Goal: Information Seeking & Learning: Learn about a topic

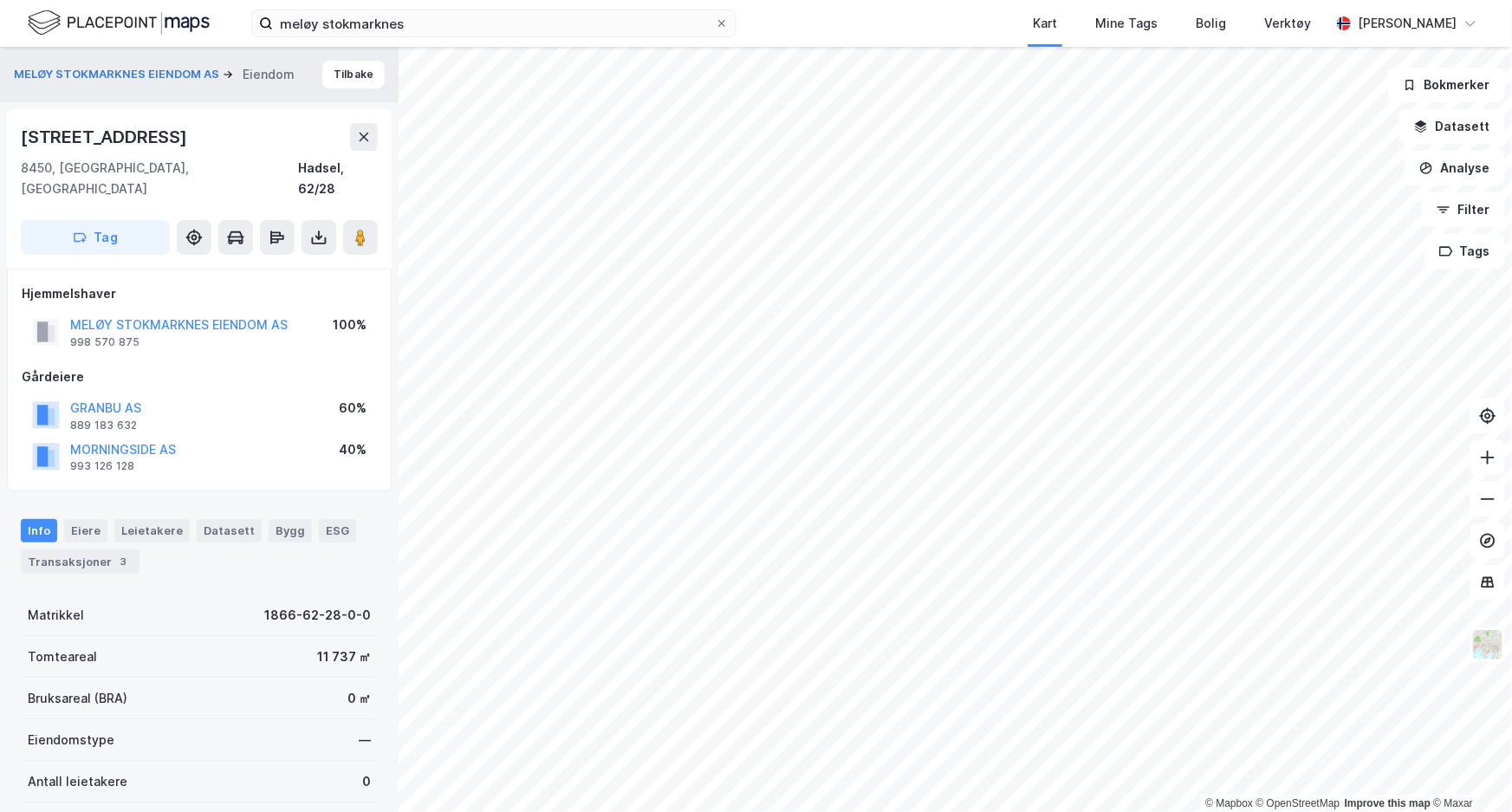
scroll to position [225, 0]
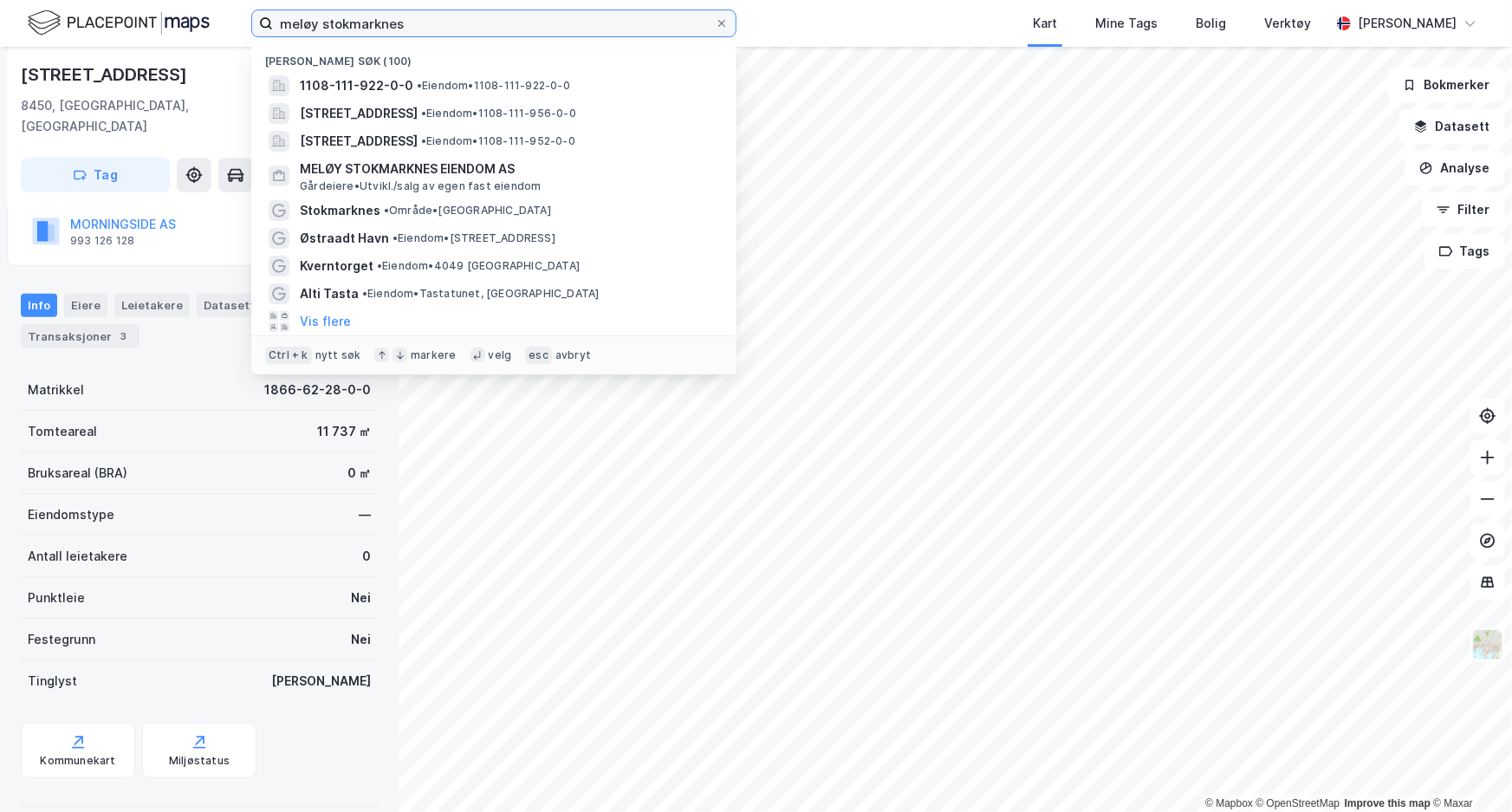
drag, startPoint x: 418, startPoint y: 29, endPoint x: 212, endPoint y: 26, distance: 206.0
click at [212, 26] on div "meløy stokmarknes Nylige søk (100) 1108-111-922-0-0 • Eiendom • 1108-111-922-0-…" at bounding box center [756, 23] width 1512 height 47
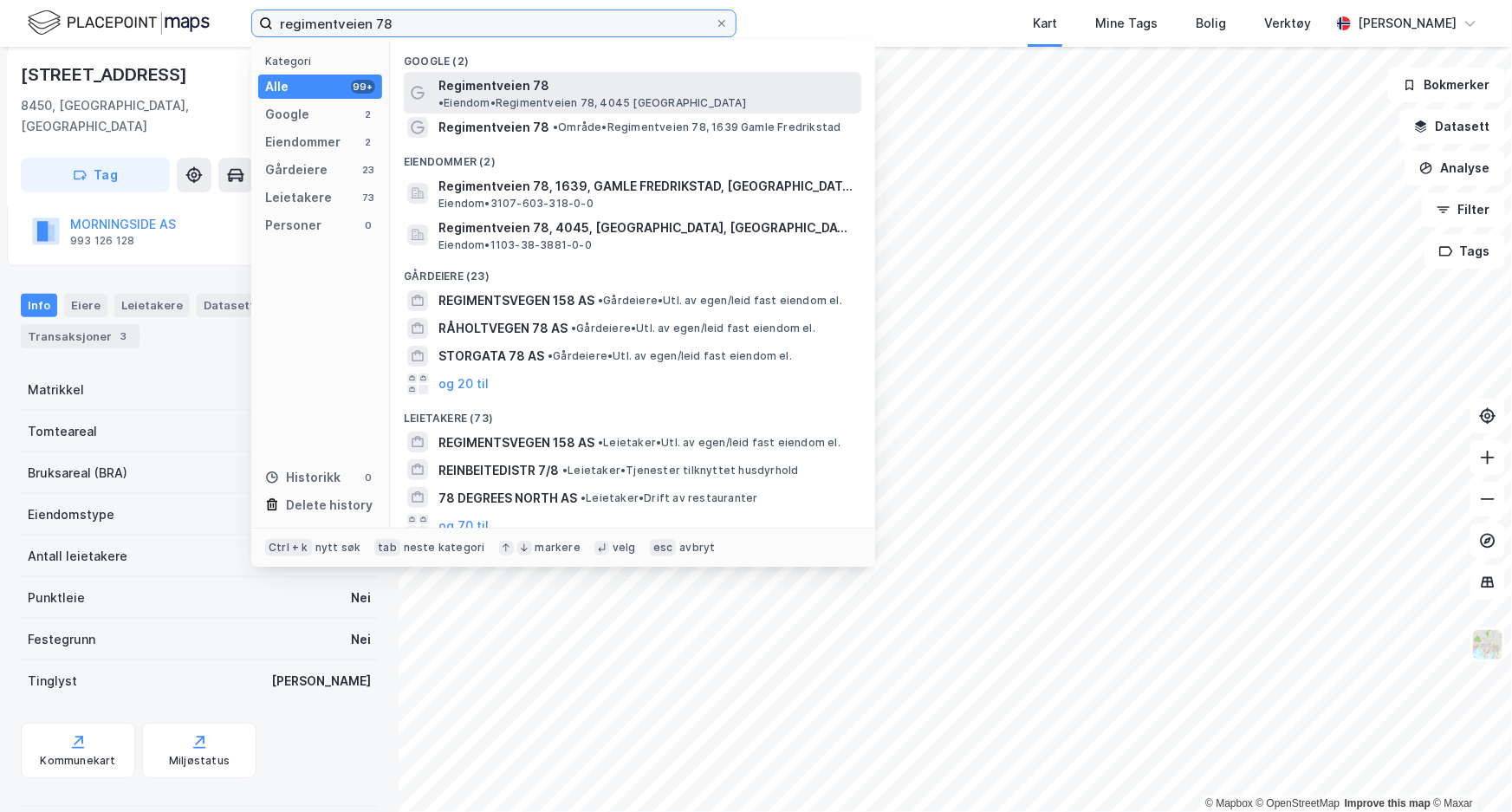
type input "regimentveien 78"
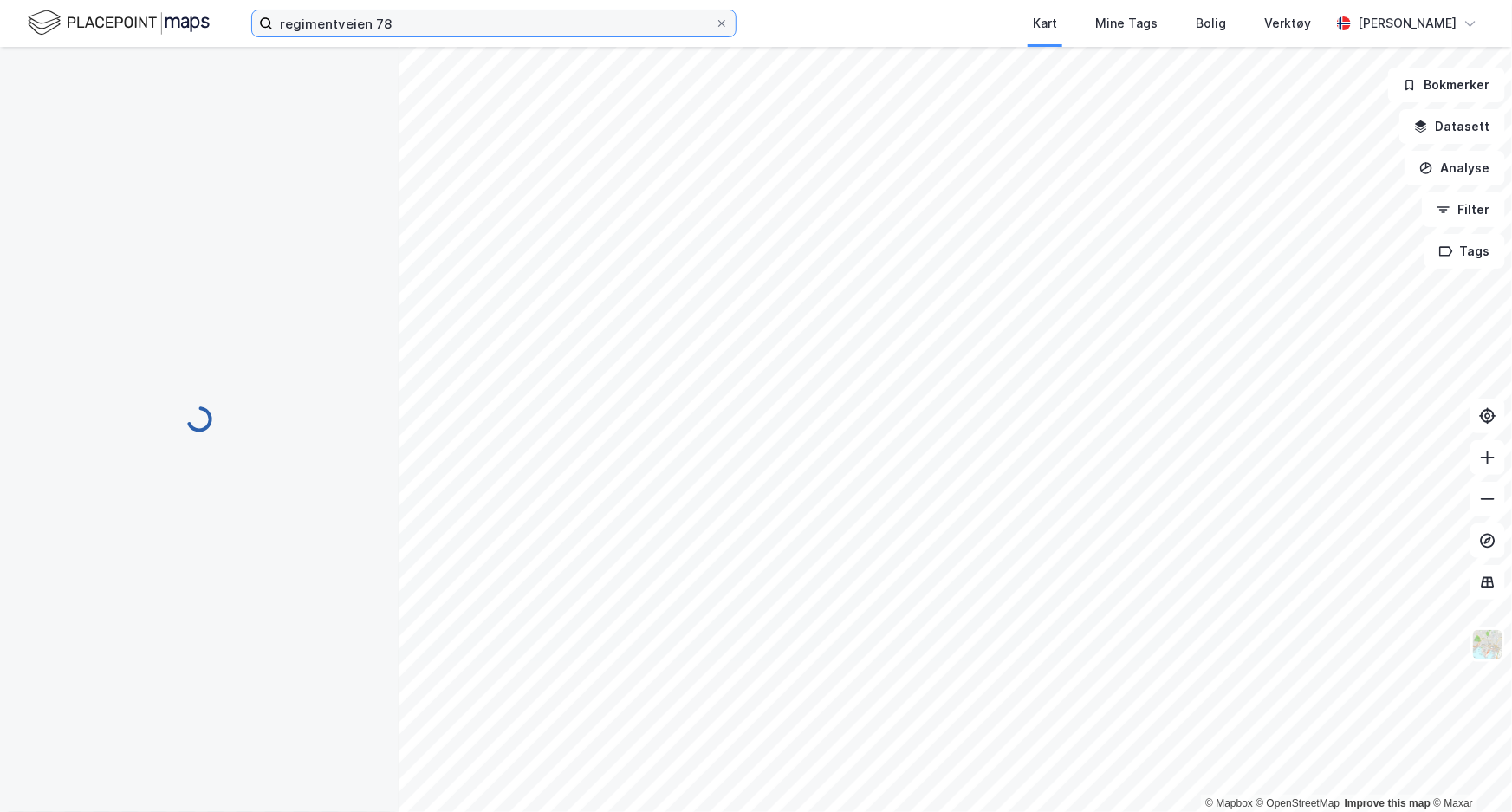
scroll to position [42, 0]
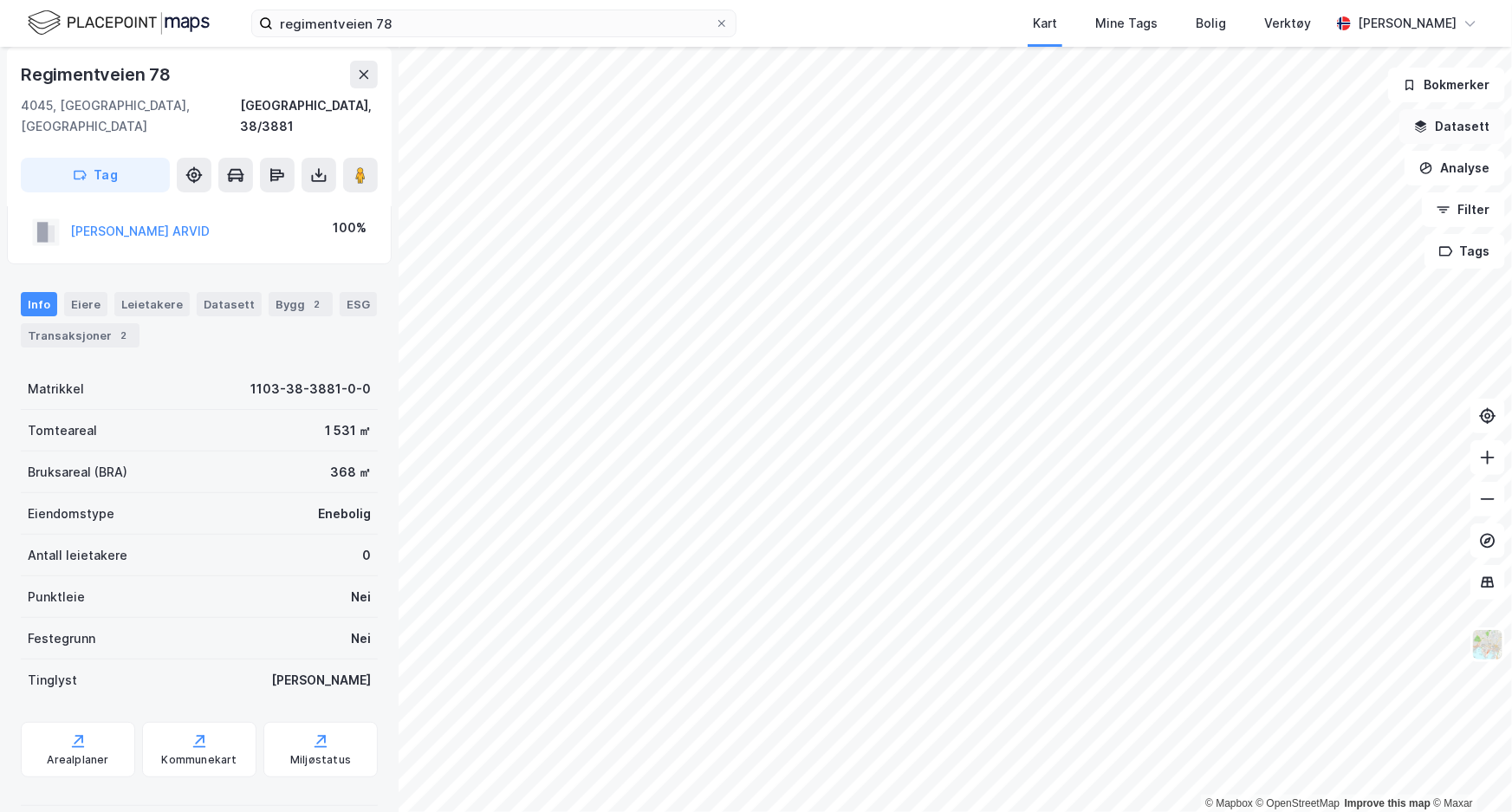
click at [1438, 134] on button "Datasett" at bounding box center [1451, 126] width 105 height 34
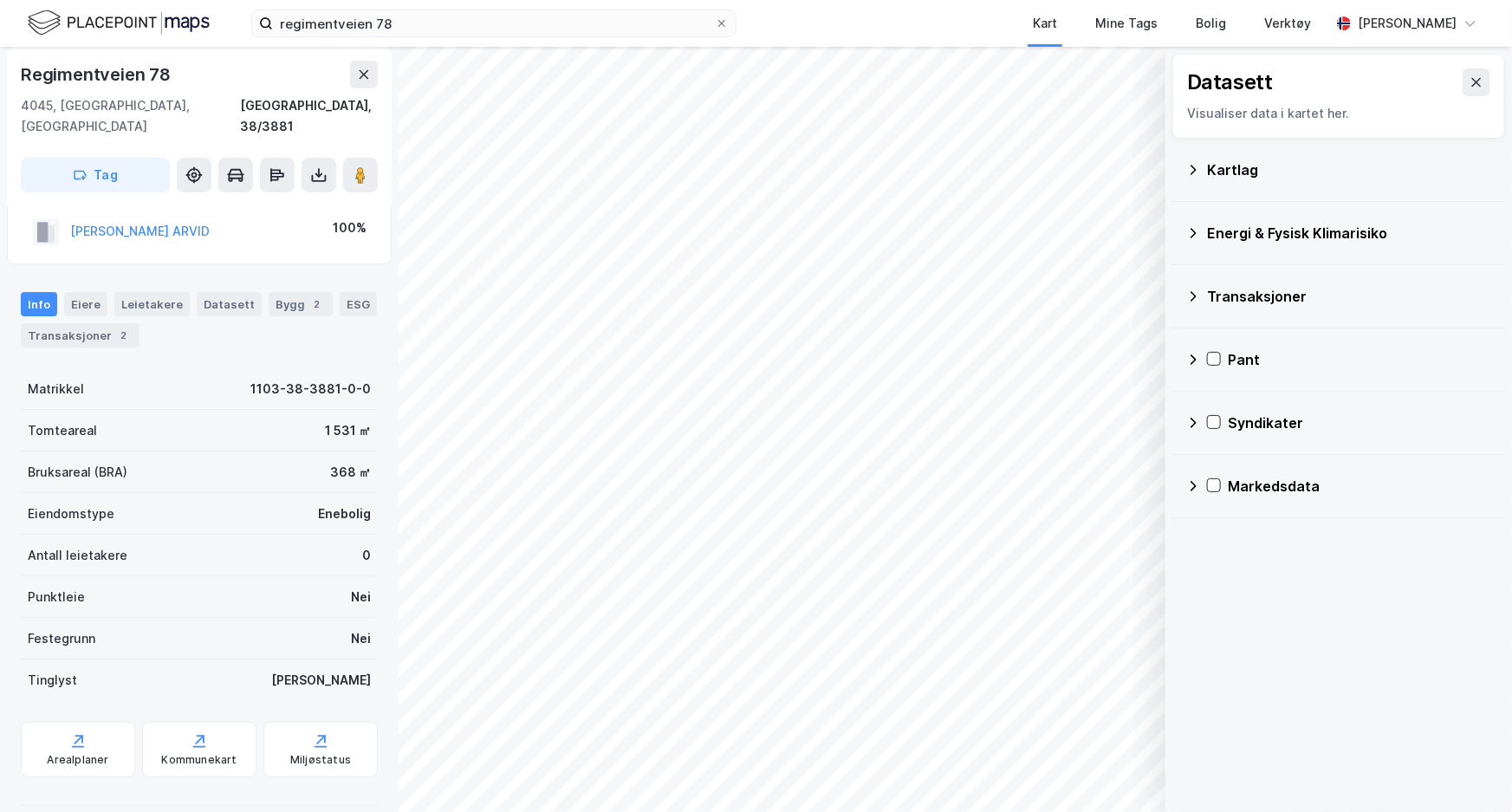
click at [1202, 169] on div "Kartlag" at bounding box center [1338, 170] width 305 height 42
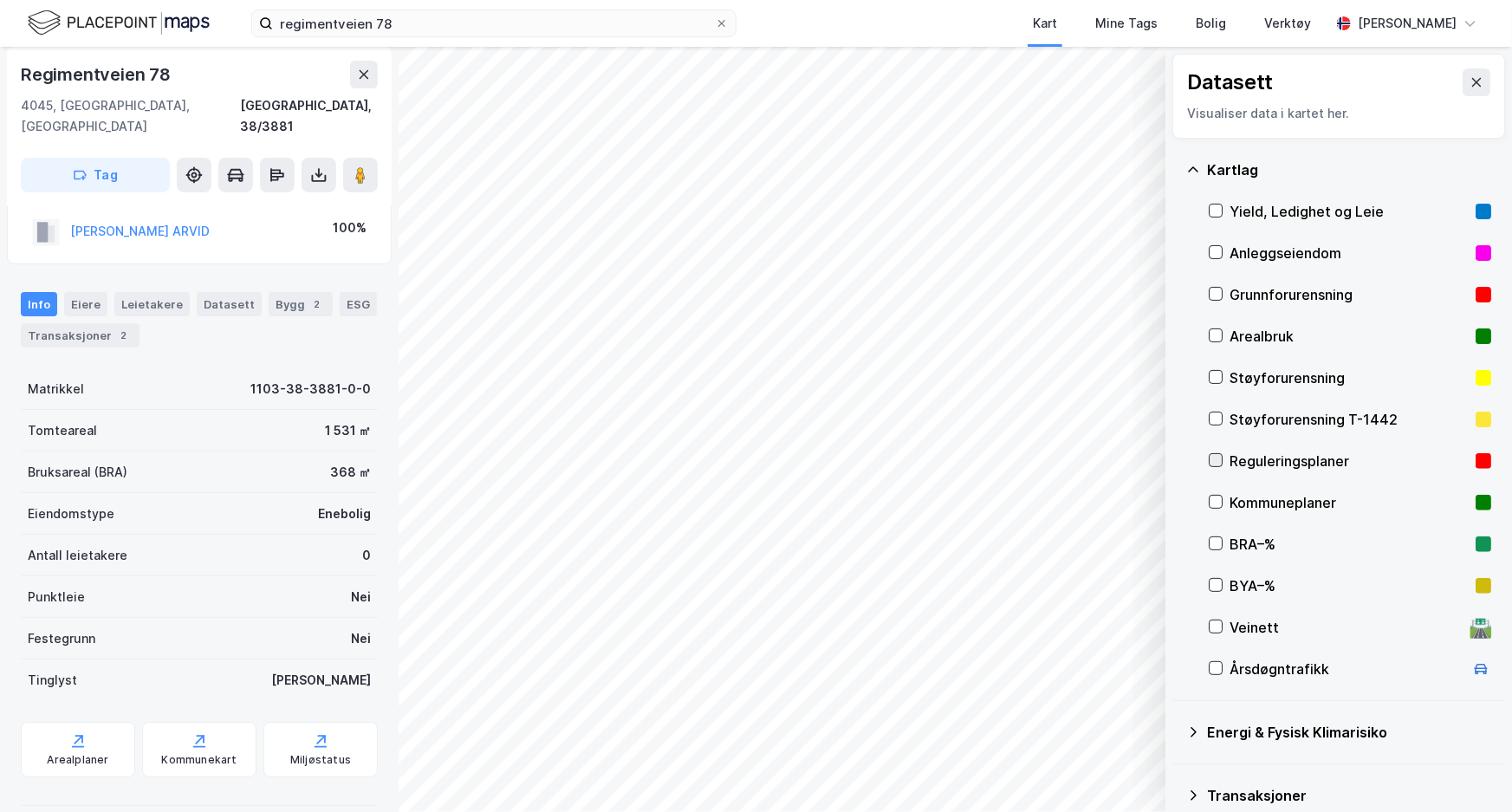
click at [1213, 459] on icon at bounding box center [1216, 460] width 12 height 12
click at [1233, 460] on div "Reguleringsplaner" at bounding box center [1350, 461] width 239 height 21
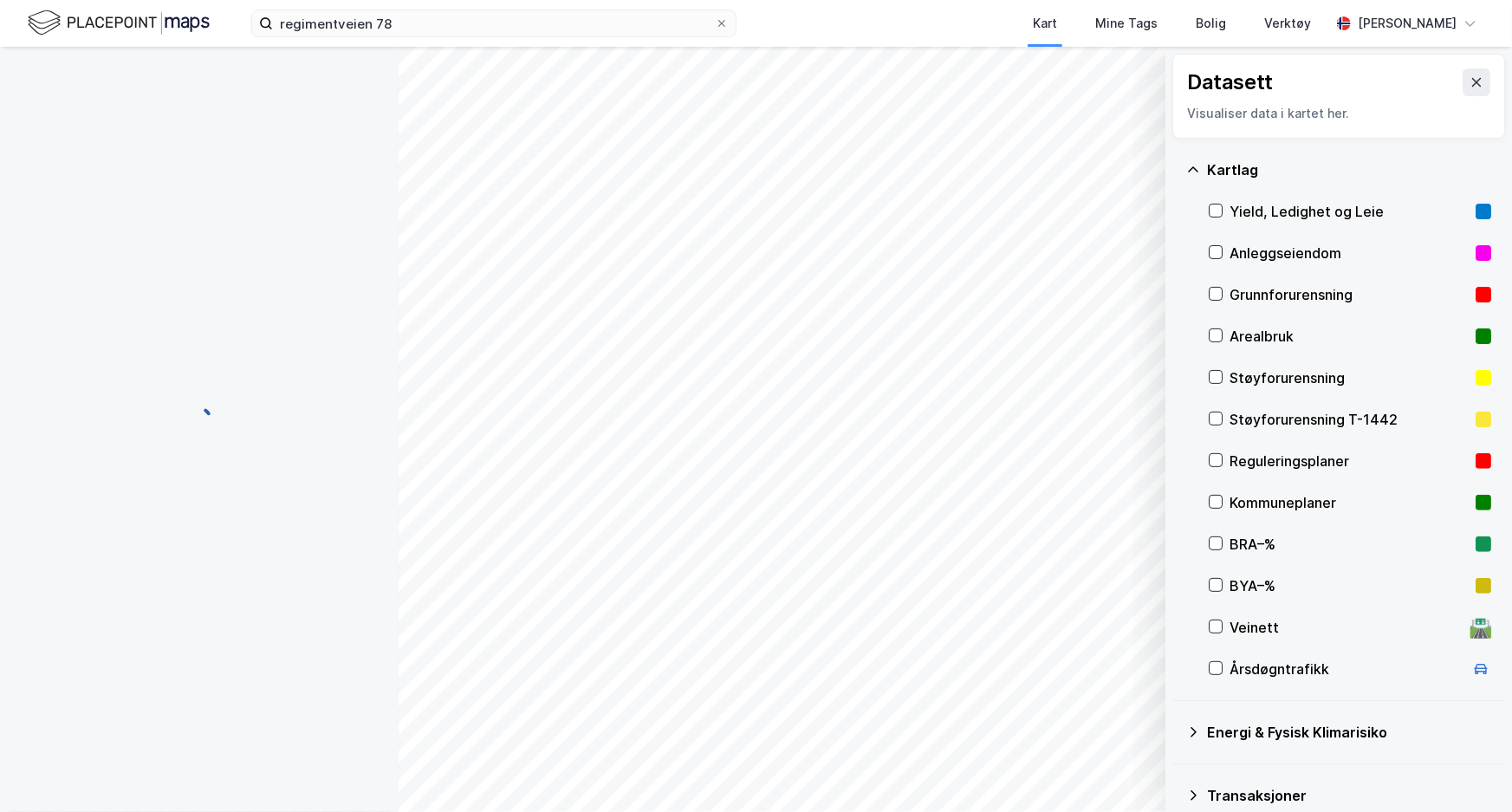
scroll to position [42, 0]
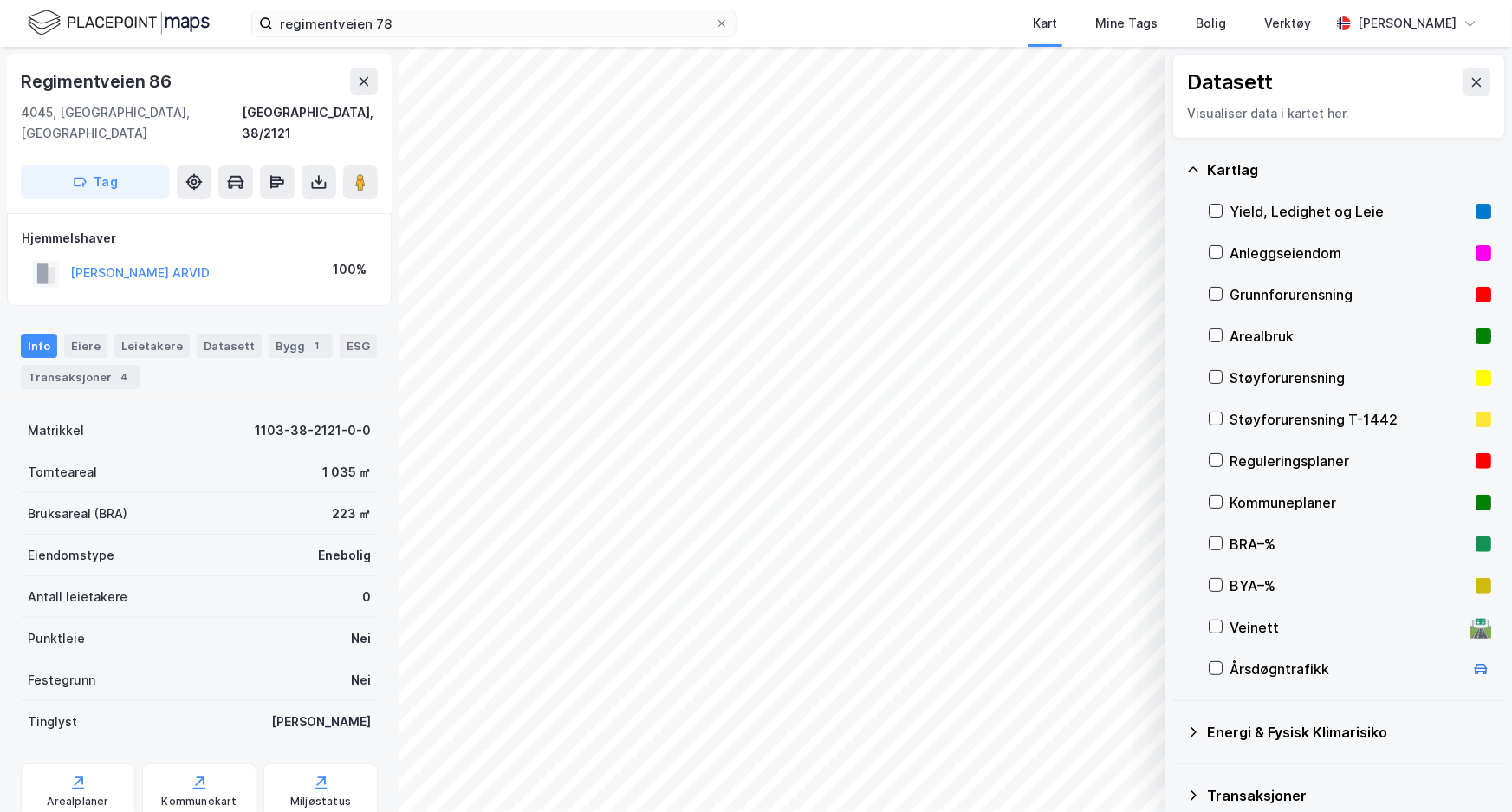
scroll to position [42, 0]
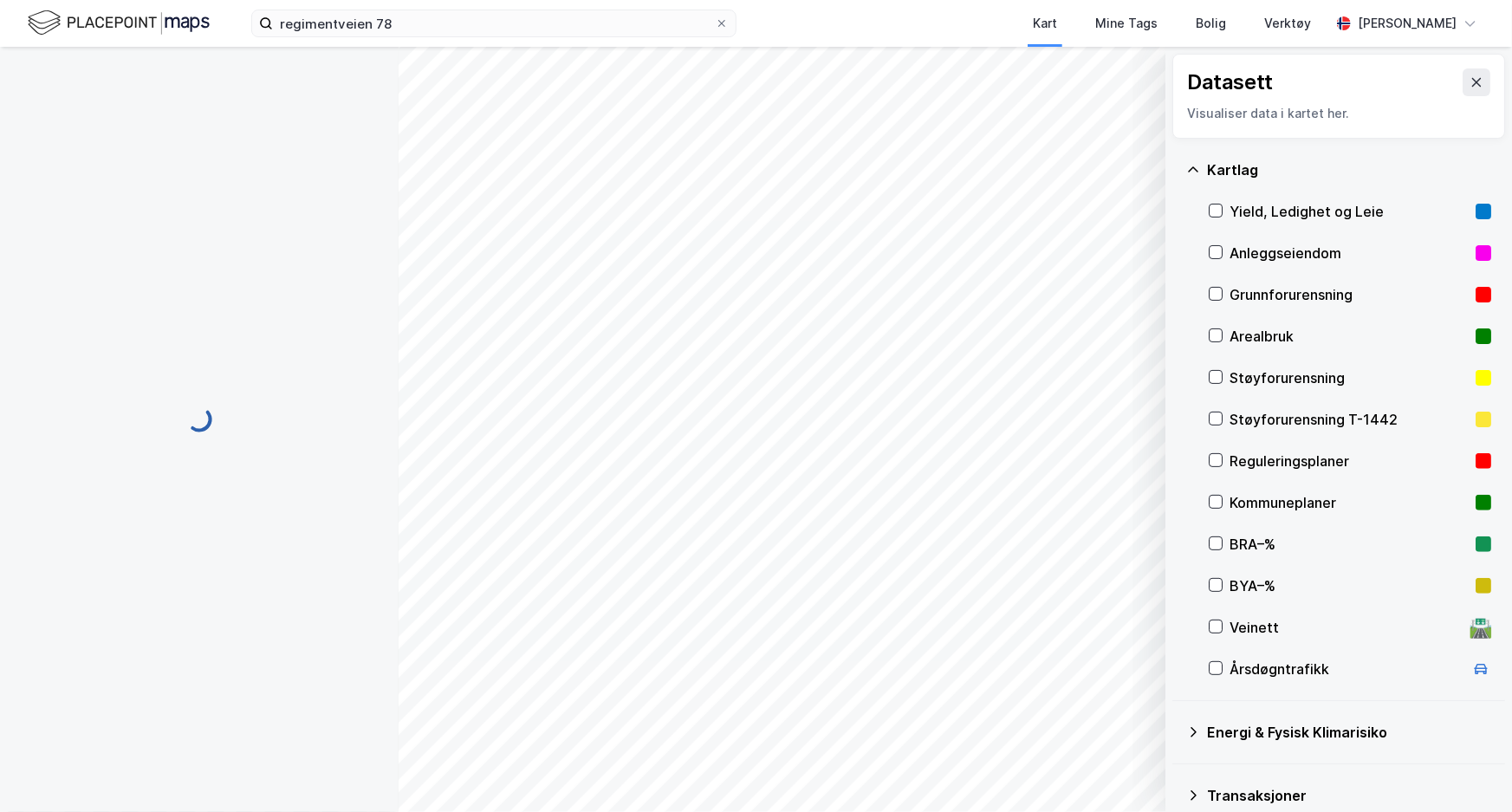
scroll to position [42, 0]
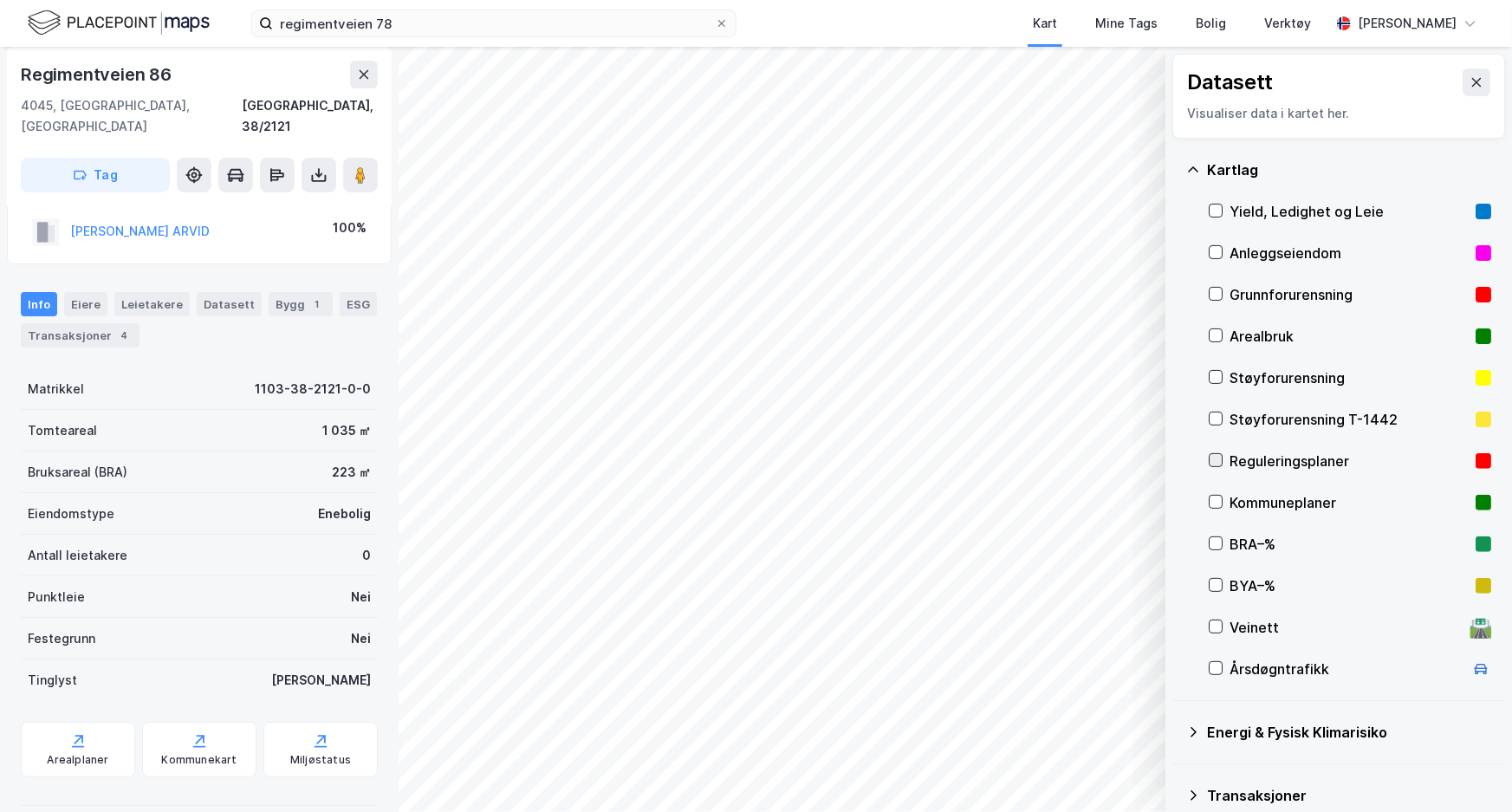
click at [1215, 453] on div at bounding box center [1216, 460] width 14 height 14
click at [1220, 333] on icon at bounding box center [1216, 335] width 12 height 12
click at [1219, 341] on icon at bounding box center [1216, 335] width 12 height 12
click at [1224, 456] on div "Reguleringsplaner" at bounding box center [1350, 461] width 282 height 42
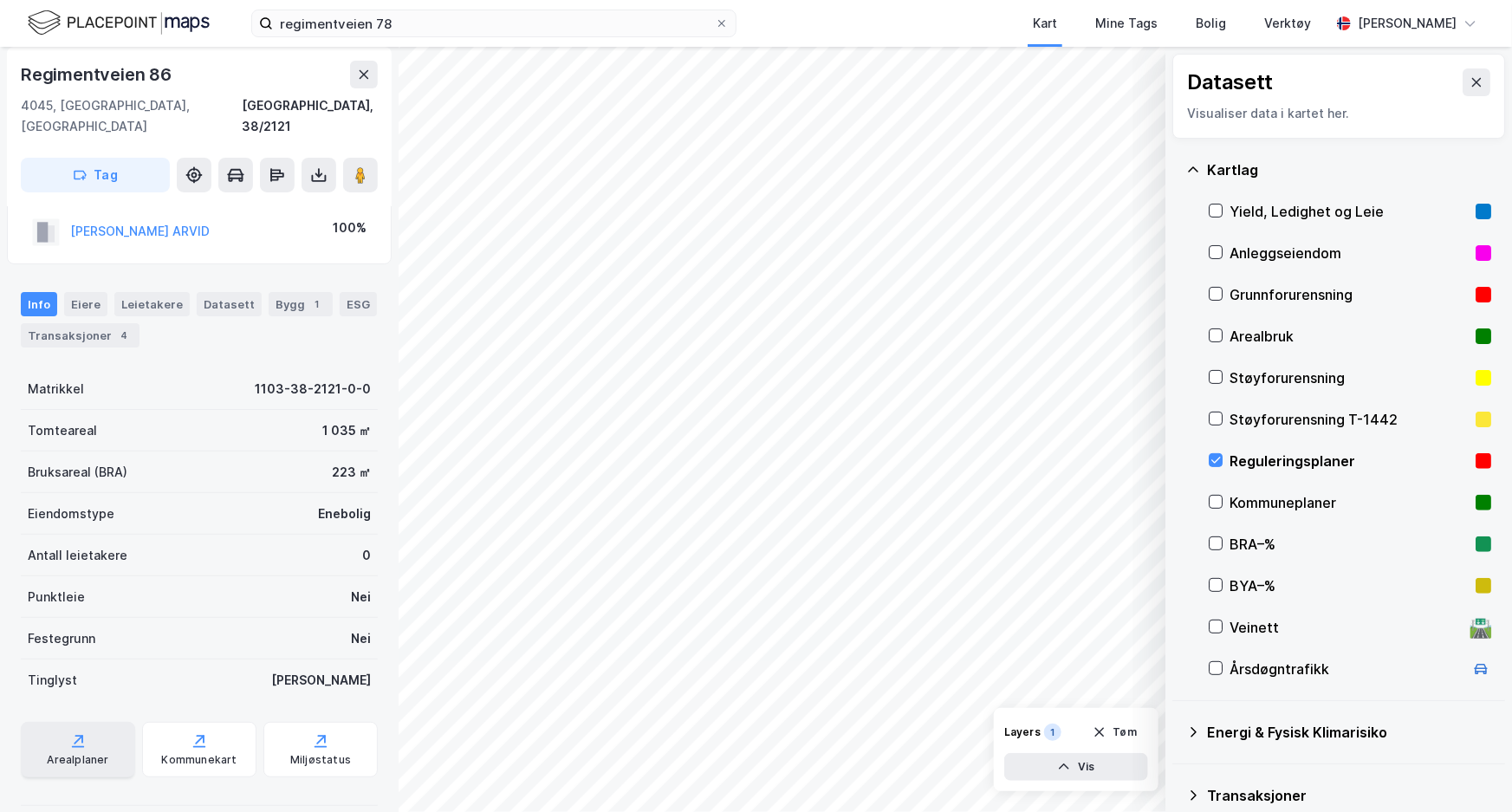
click at [102, 729] on div "Arealplaner" at bounding box center [78, 749] width 114 height 55
click at [1219, 455] on icon at bounding box center [1216, 460] width 12 height 12
click at [1215, 455] on icon at bounding box center [1216, 460] width 12 height 12
click at [1220, 451] on div "Reguleringsplaner" at bounding box center [1350, 461] width 282 height 42
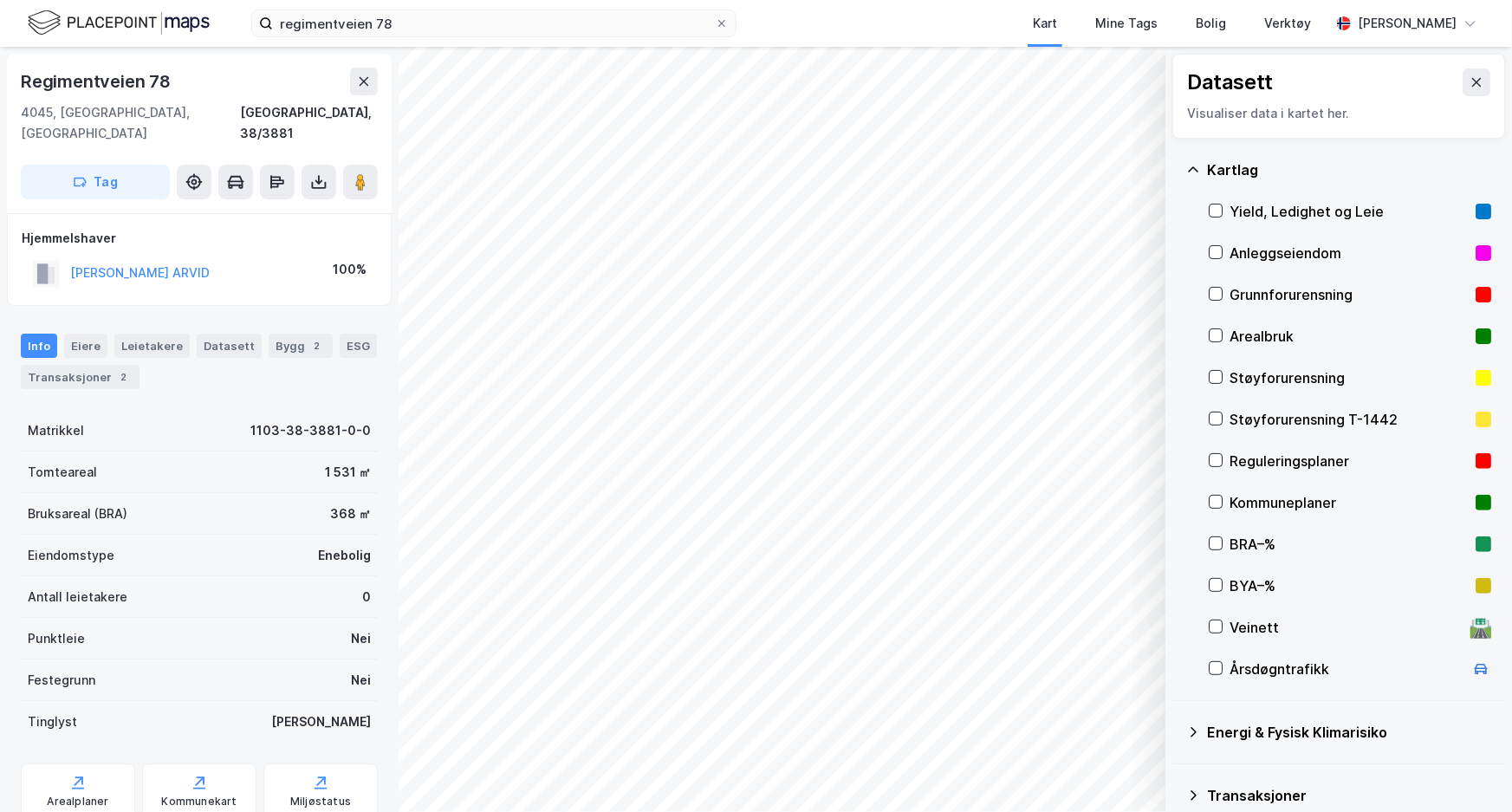
scroll to position [42, 0]
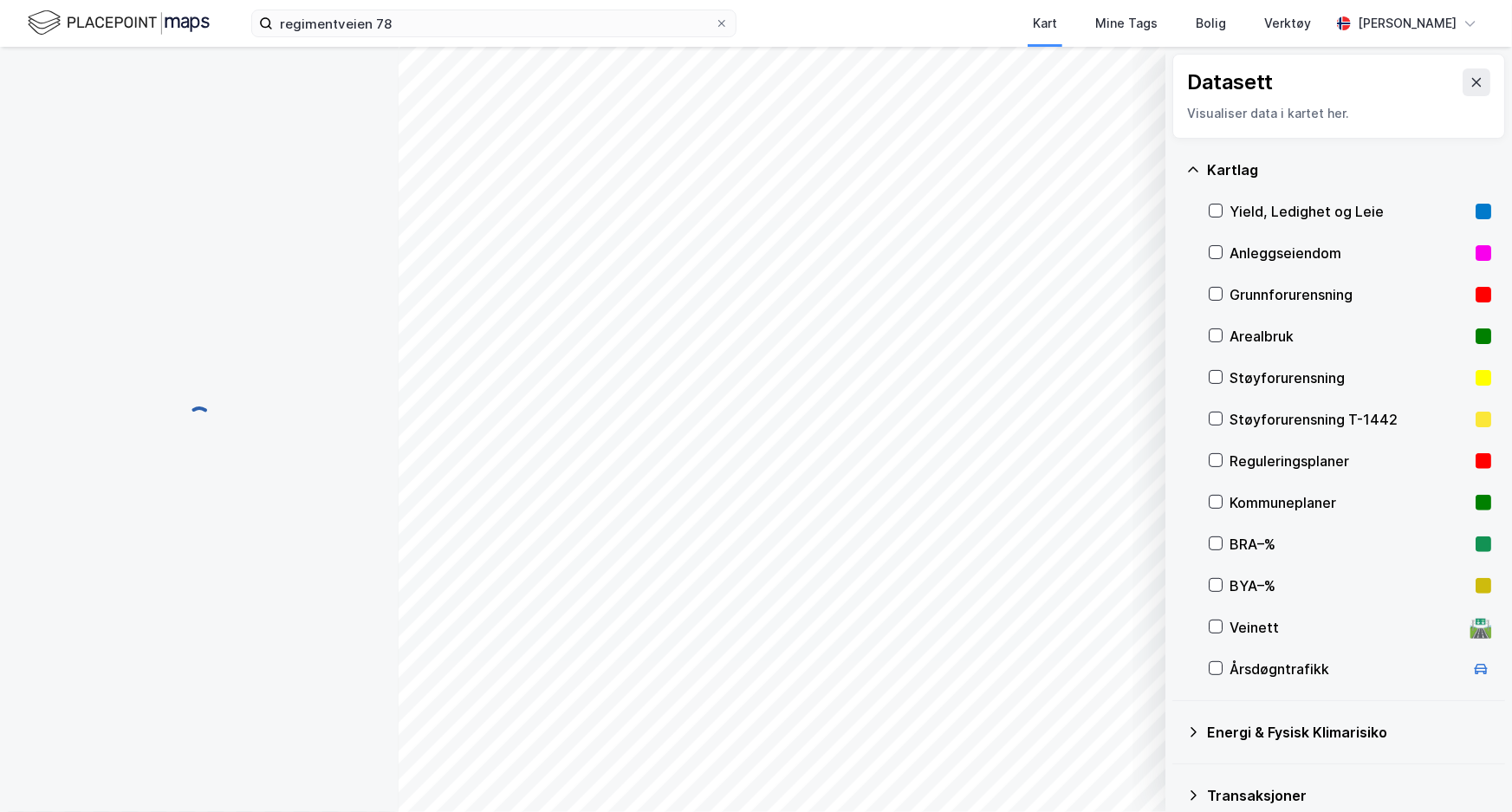
scroll to position [42, 0]
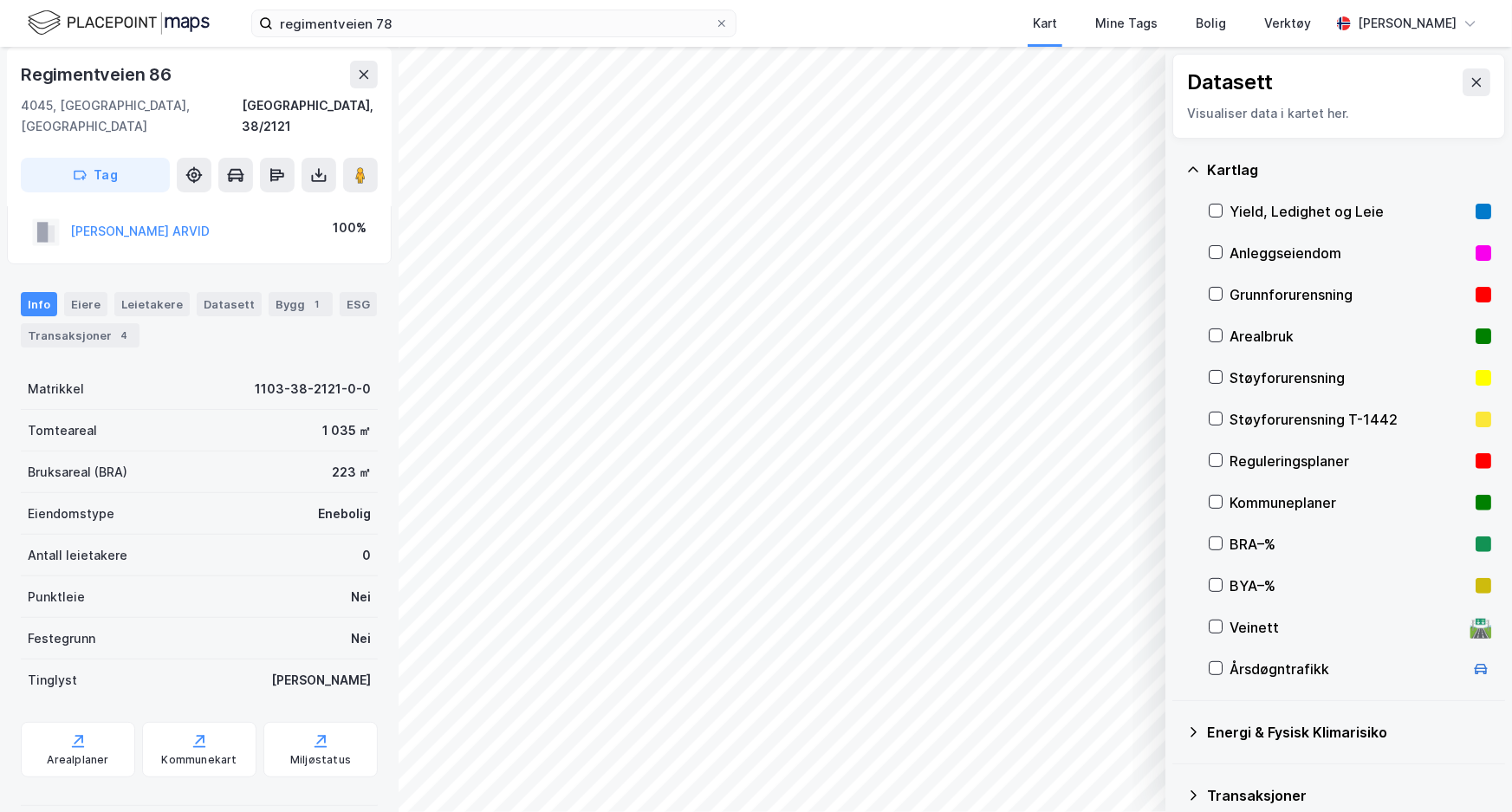
scroll to position [42, 0]
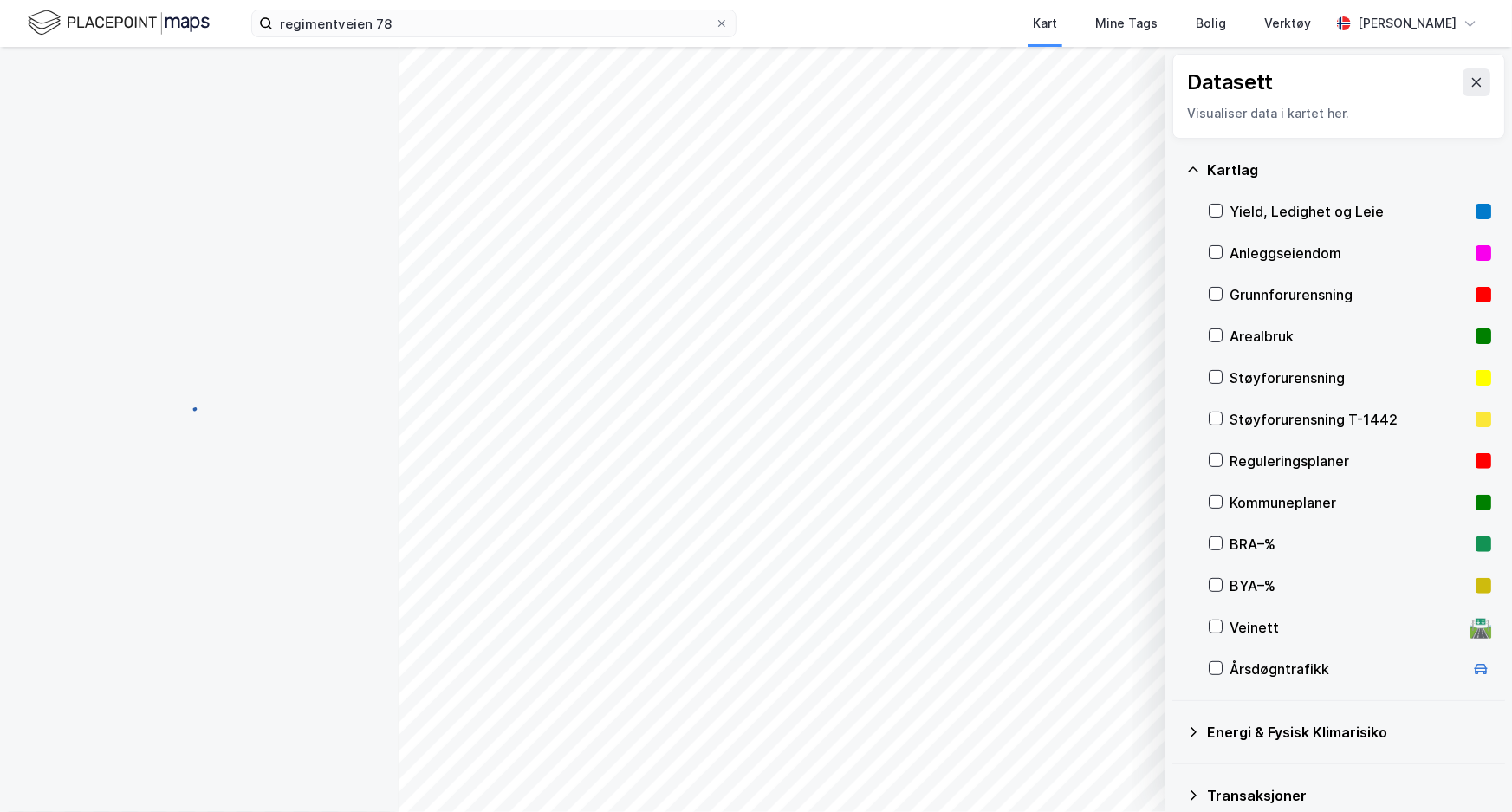
scroll to position [42, 0]
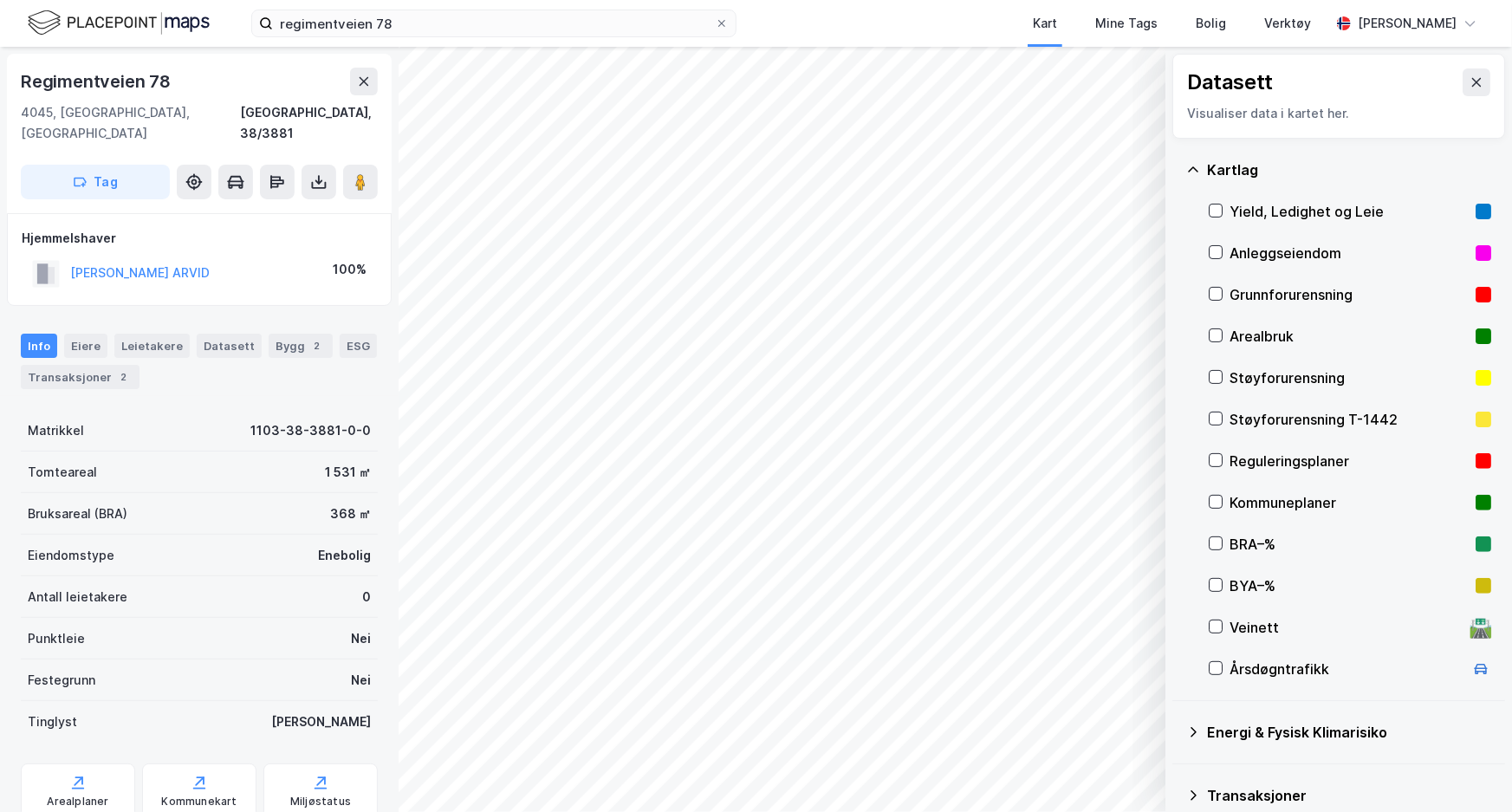
scroll to position [42, 0]
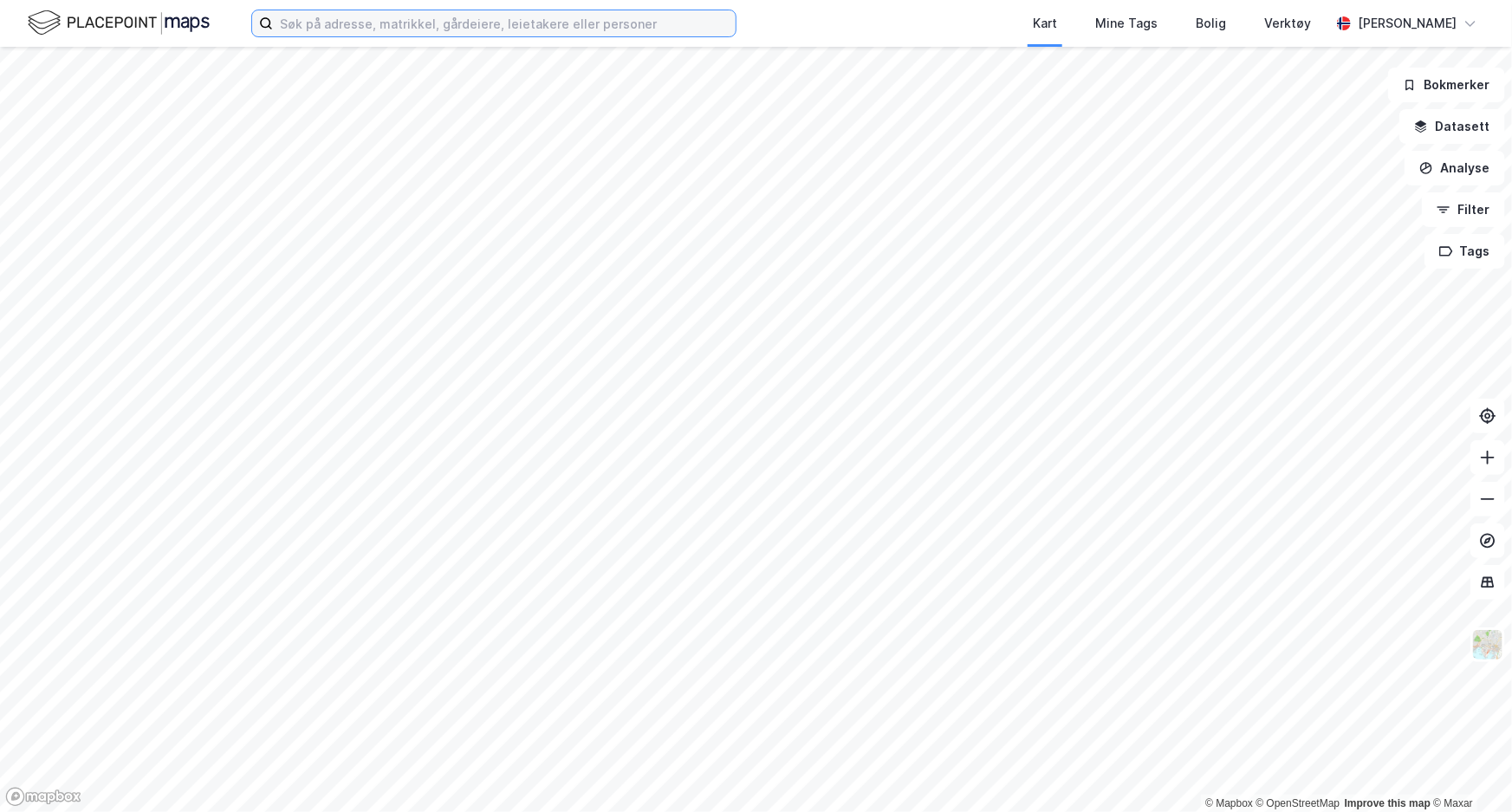
click at [578, 24] on input at bounding box center [503, 23] width 463 height 26
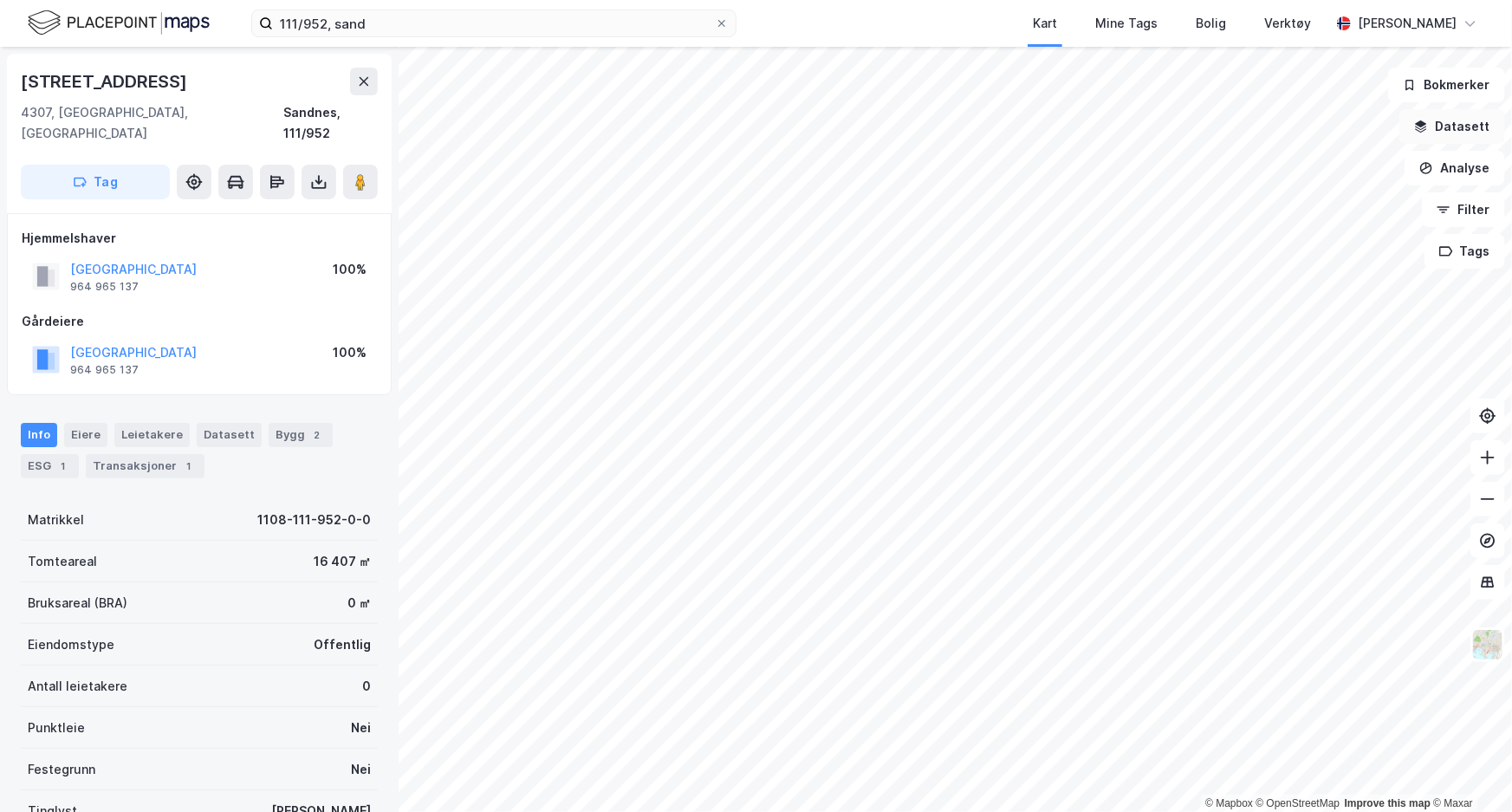
click at [1472, 135] on button "Datasett" at bounding box center [1451, 126] width 105 height 34
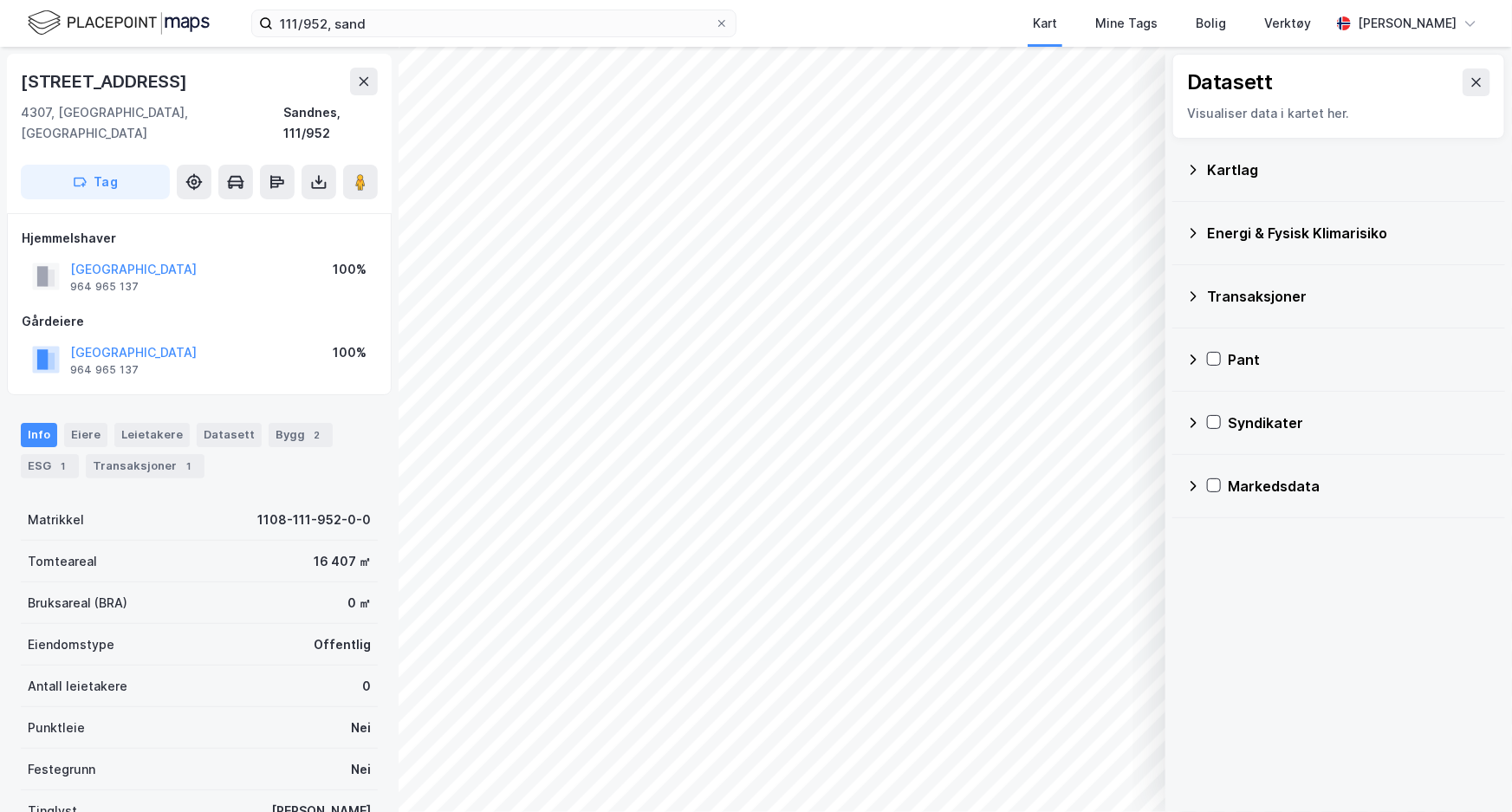
click at [1246, 167] on div "Kartlag" at bounding box center [1349, 170] width 284 height 21
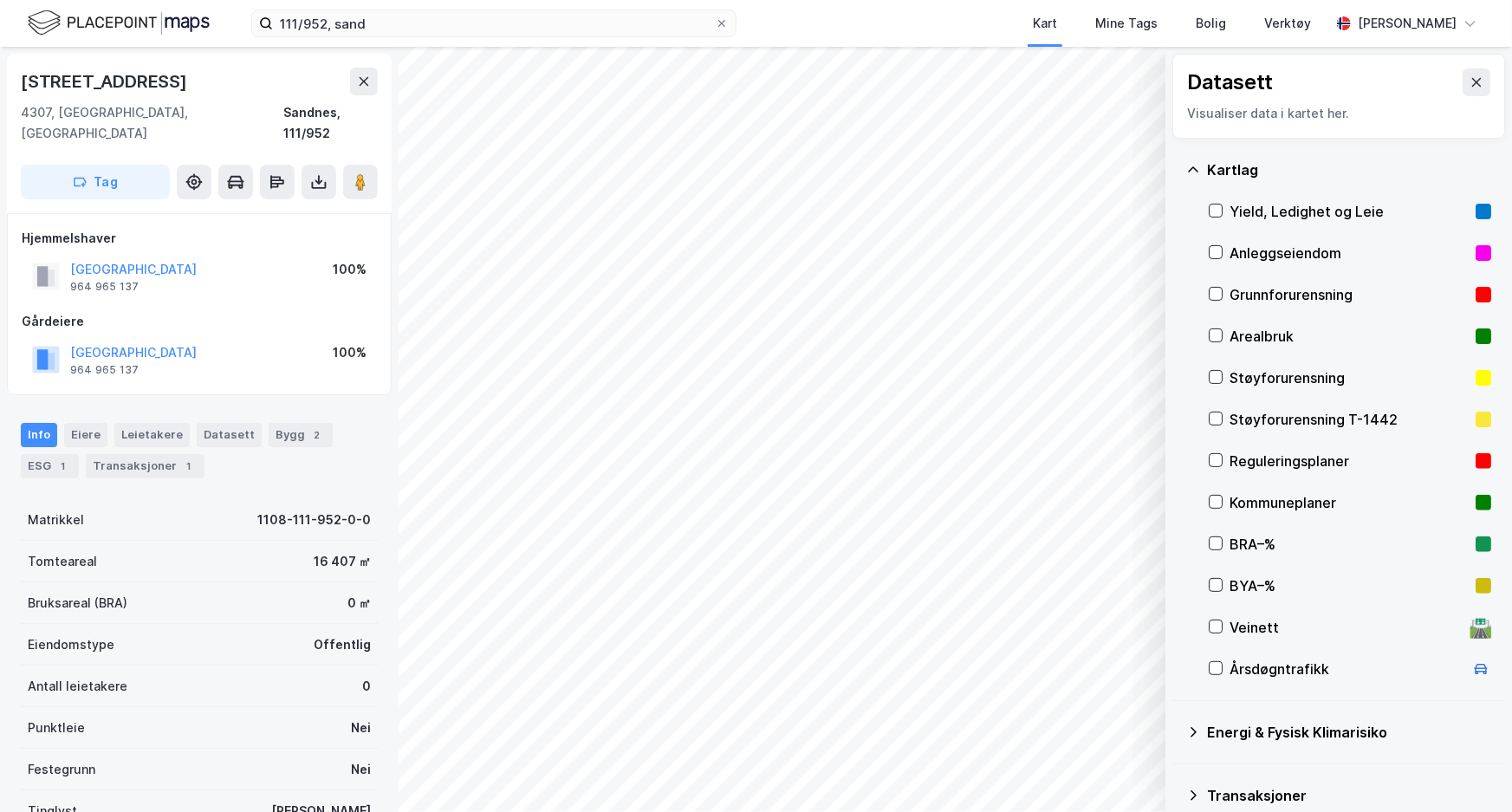
click at [1268, 460] on div "Reguleringsplaner" at bounding box center [1350, 461] width 239 height 21
click at [1217, 458] on icon at bounding box center [1216, 460] width 12 height 12
click at [1217, 457] on icon at bounding box center [1216, 460] width 12 height 12
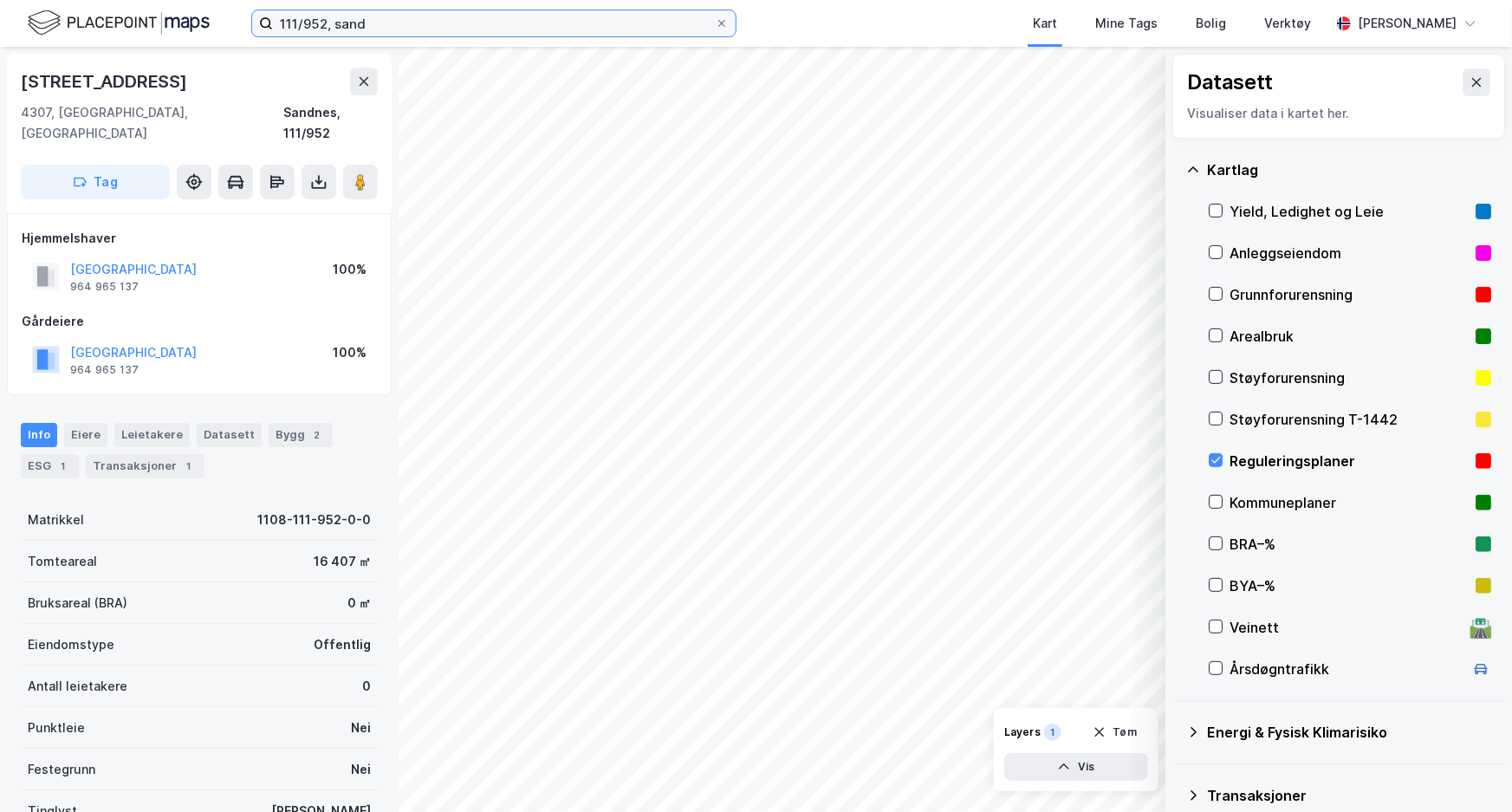
click at [308, 20] on input "111/952, sand" at bounding box center [493, 23] width 442 height 26
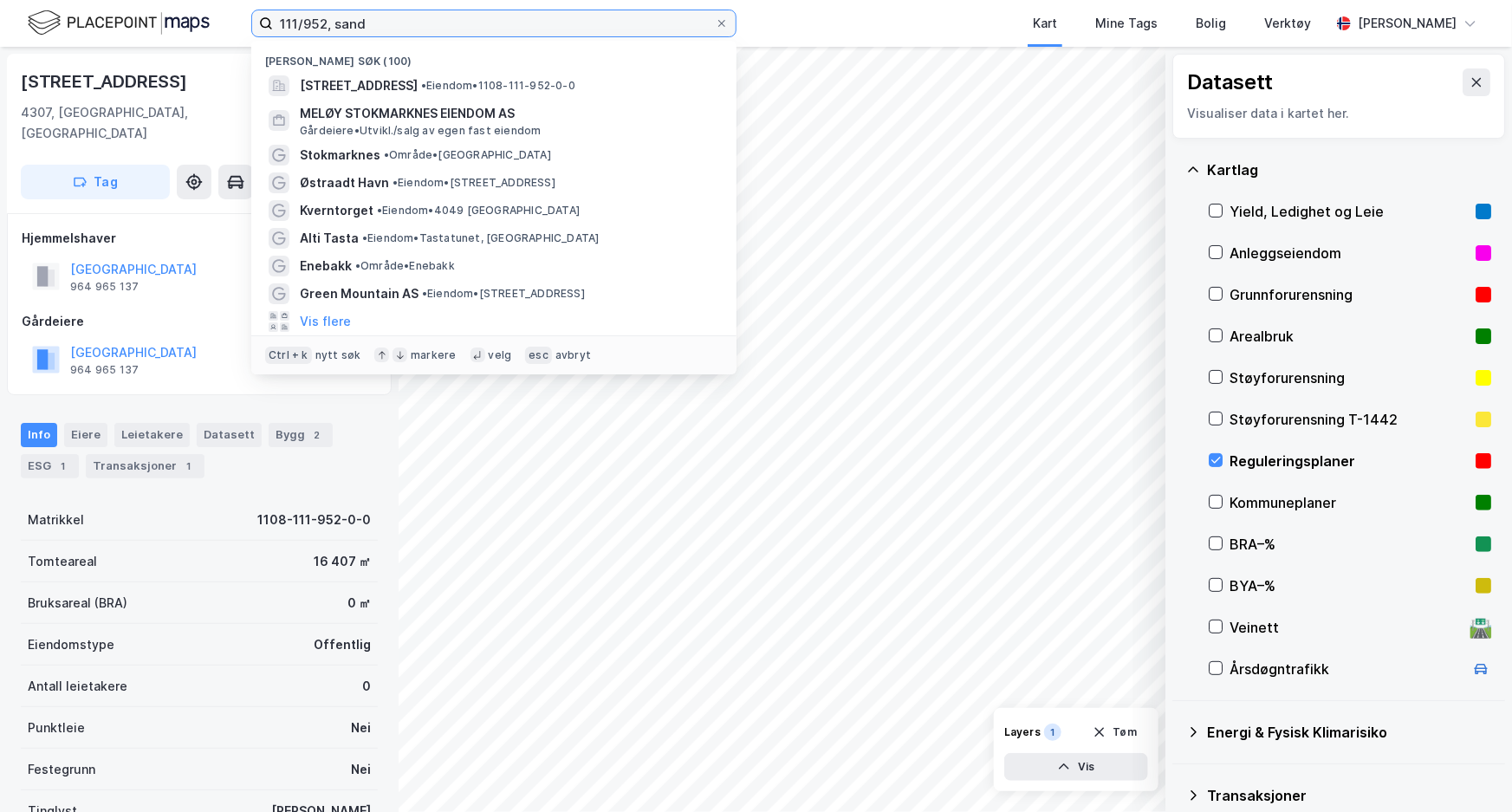
click at [308, 20] on input "111/952, sand" at bounding box center [493, 23] width 442 height 26
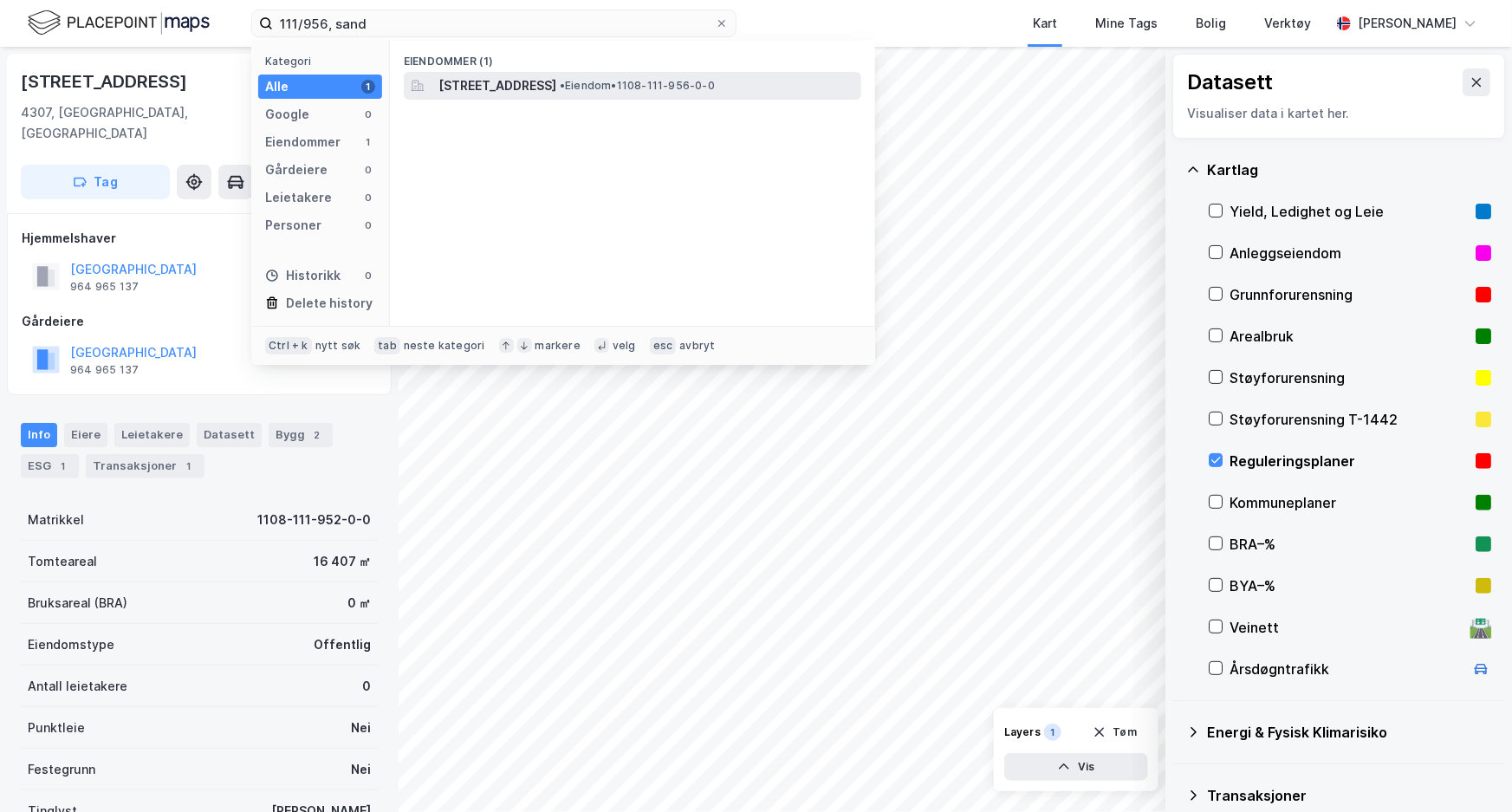
click at [707, 94] on div "Strandgata 83, 4307, SANDNES, SANDNES • Eiendom • 1108-111-956-0-0" at bounding box center [649, 85] width 420 height 21
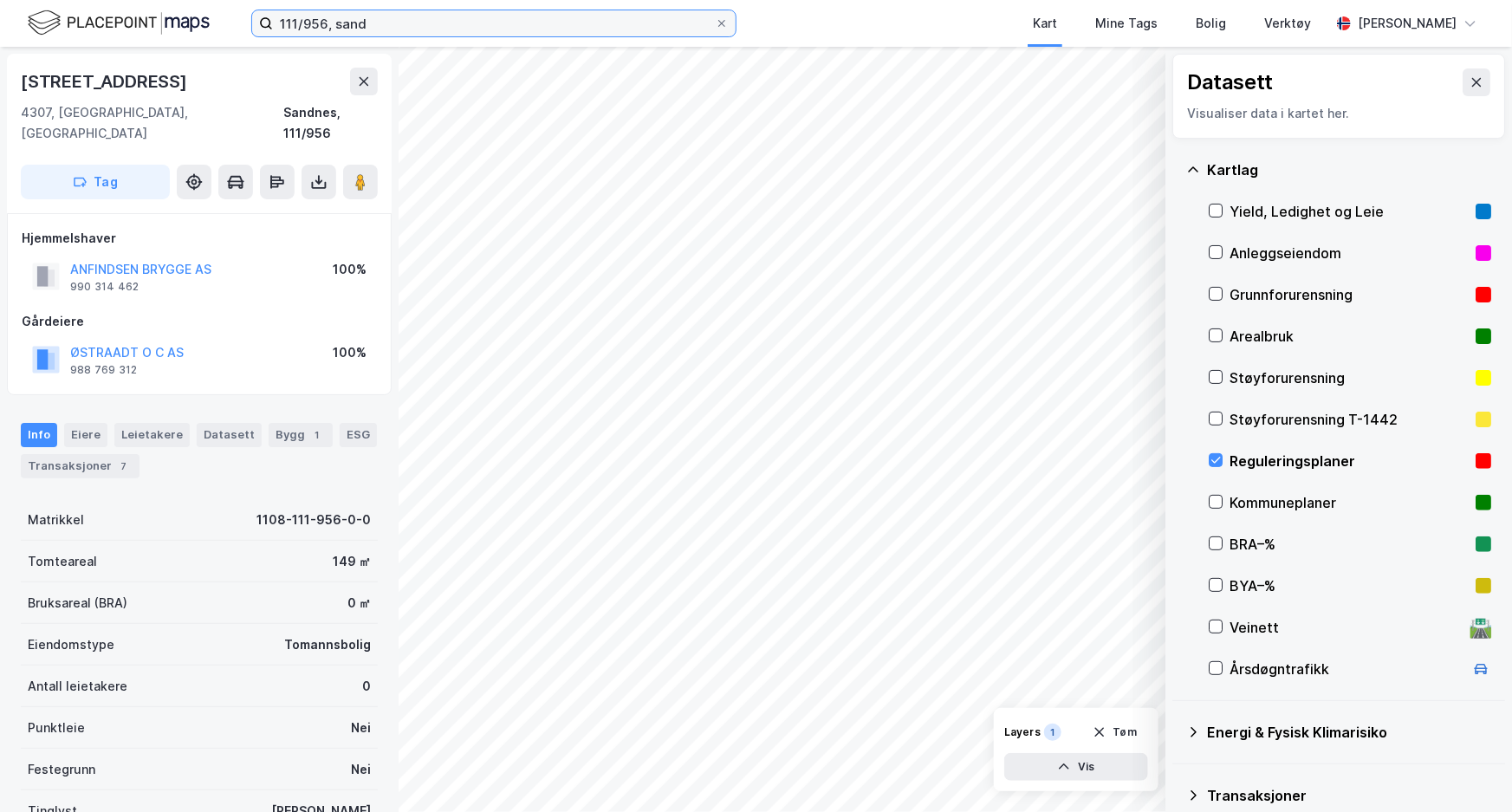
click at [321, 20] on input "111/956, sand" at bounding box center [493, 23] width 442 height 26
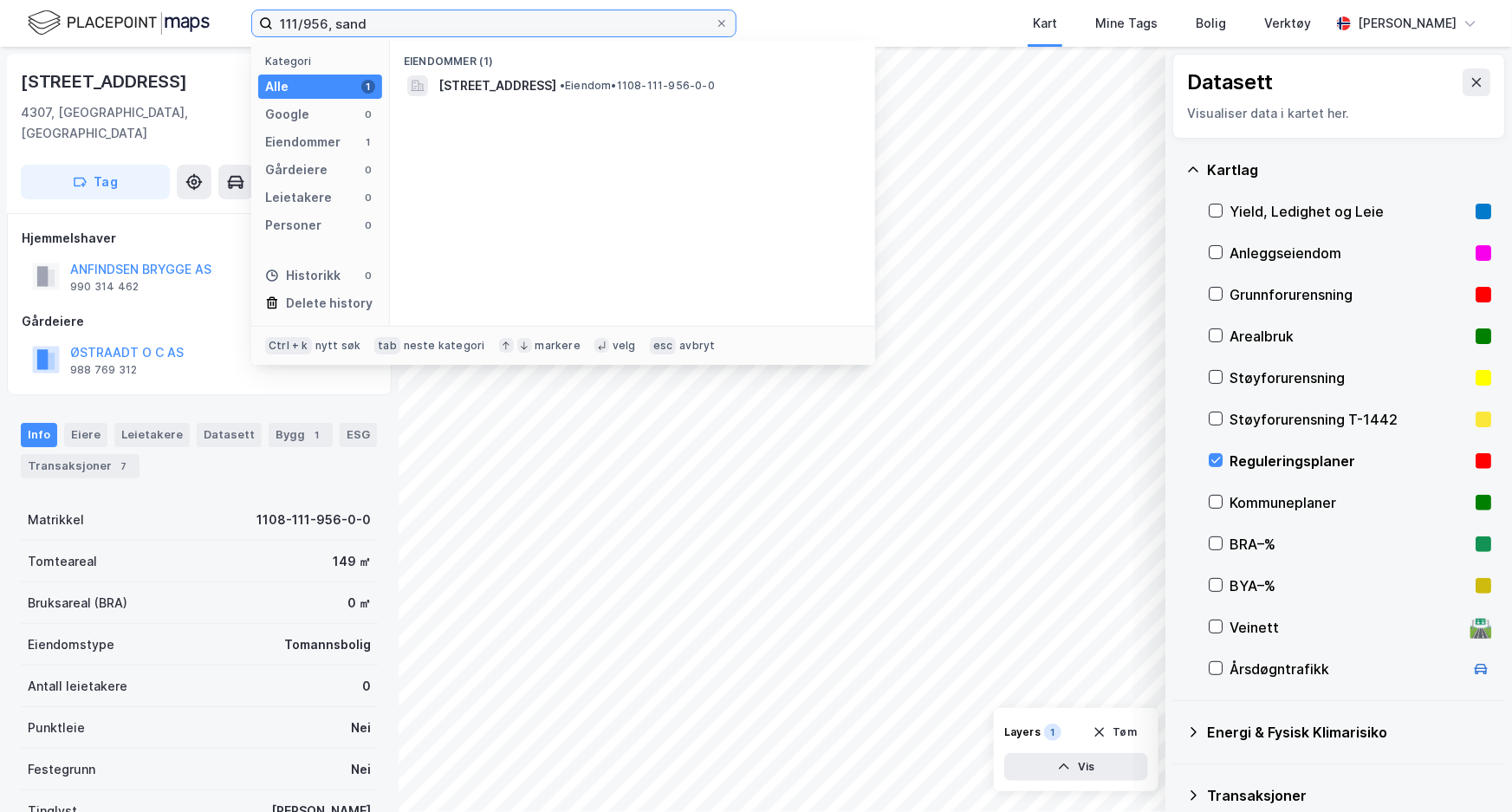
click at [321, 20] on input "111/956, sand" at bounding box center [493, 23] width 442 height 26
type input "111/922, sand"
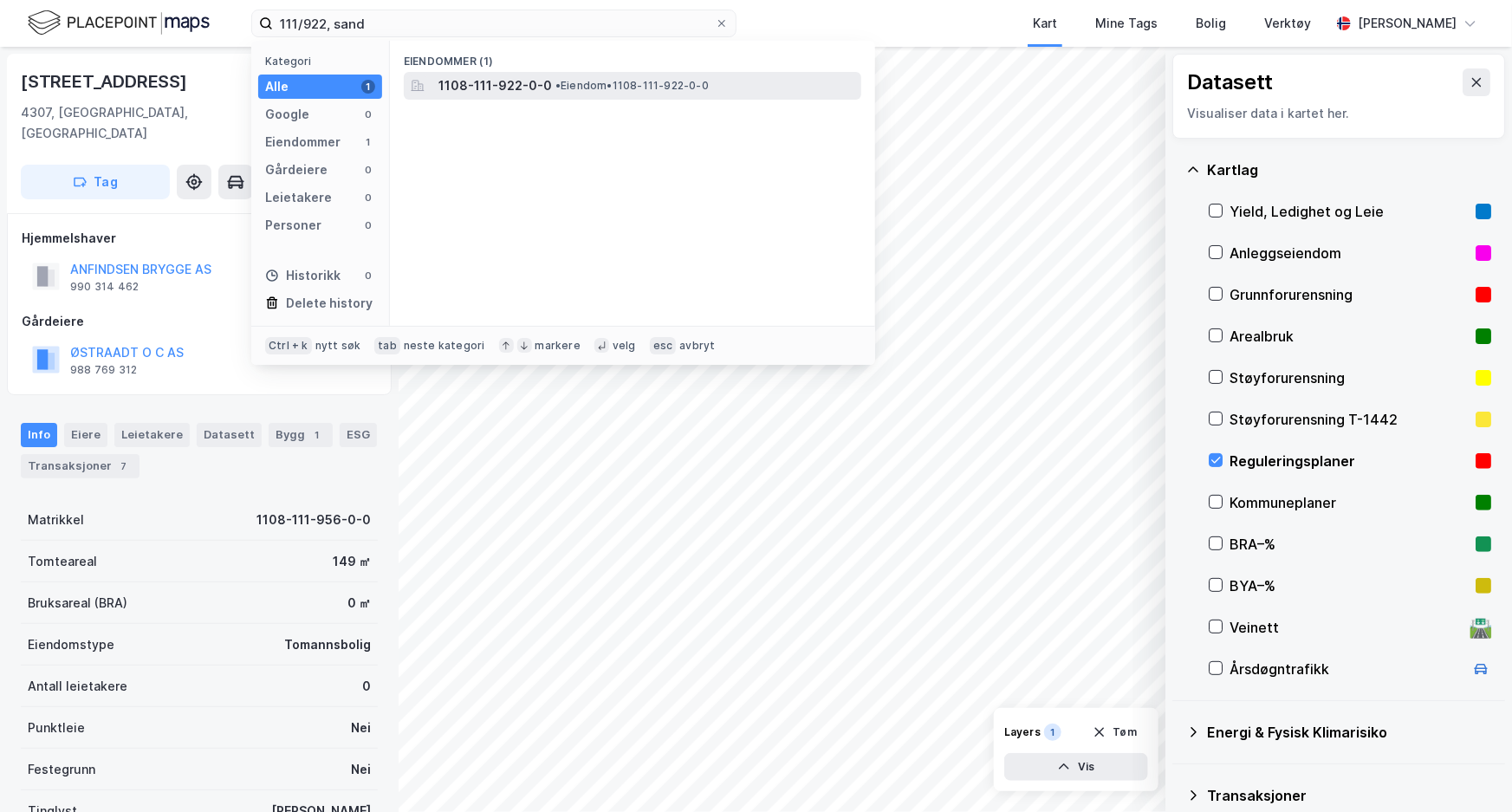
click at [529, 94] on span "1108-111-922-0-0" at bounding box center [496, 85] width 114 height 21
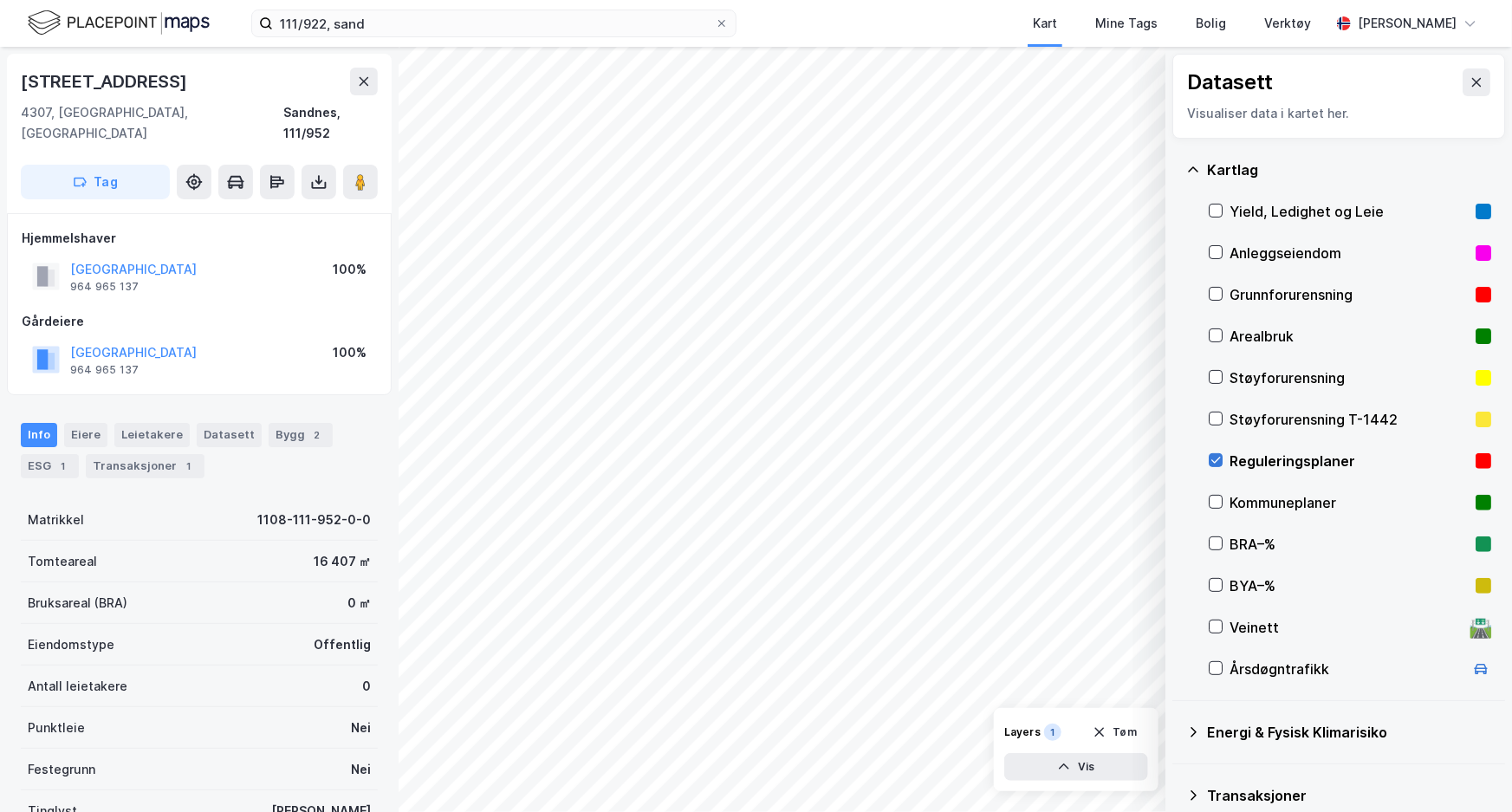
click at [1218, 460] on icon at bounding box center [1216, 460] width 12 height 12
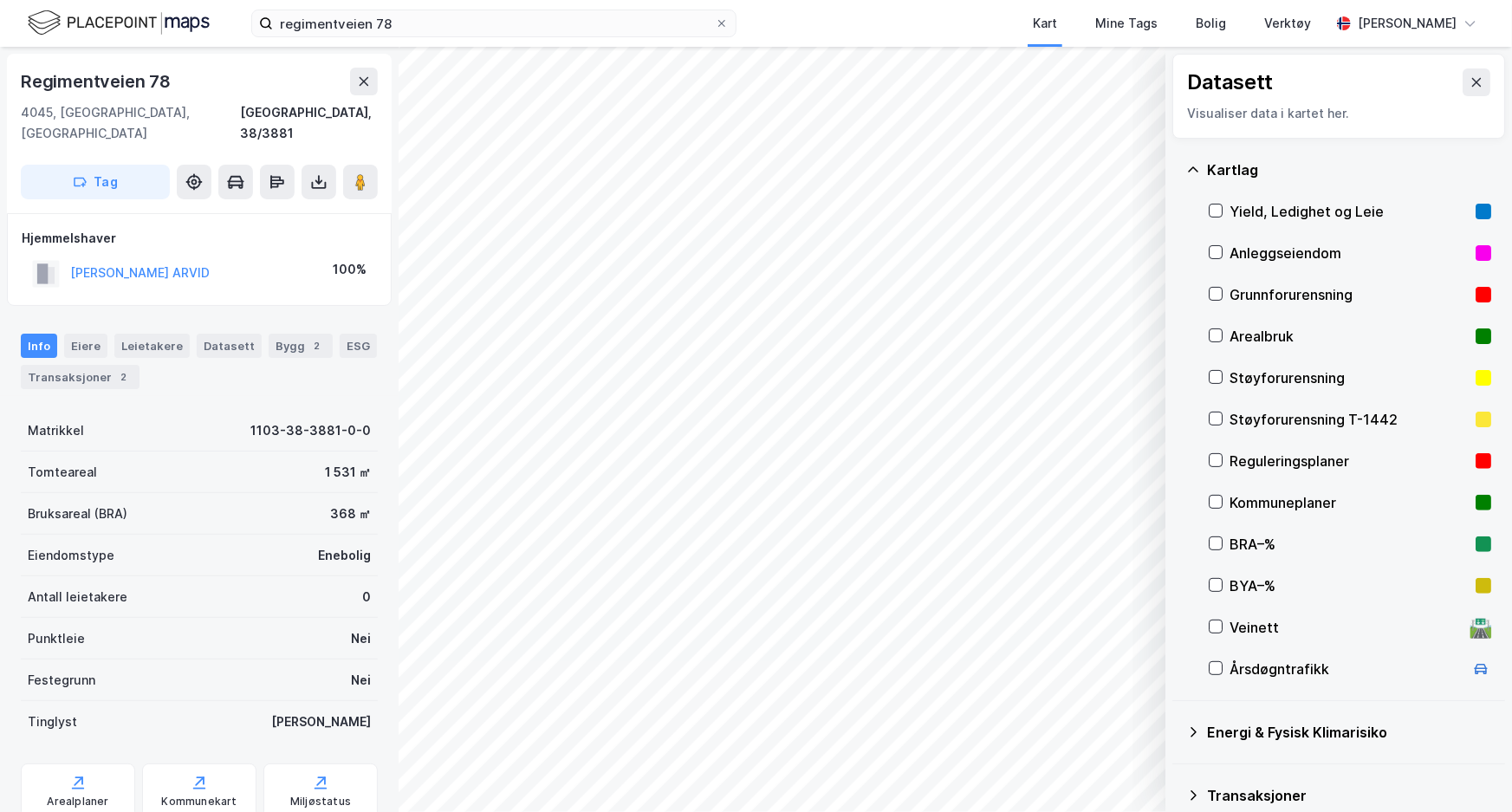
scroll to position [42, 0]
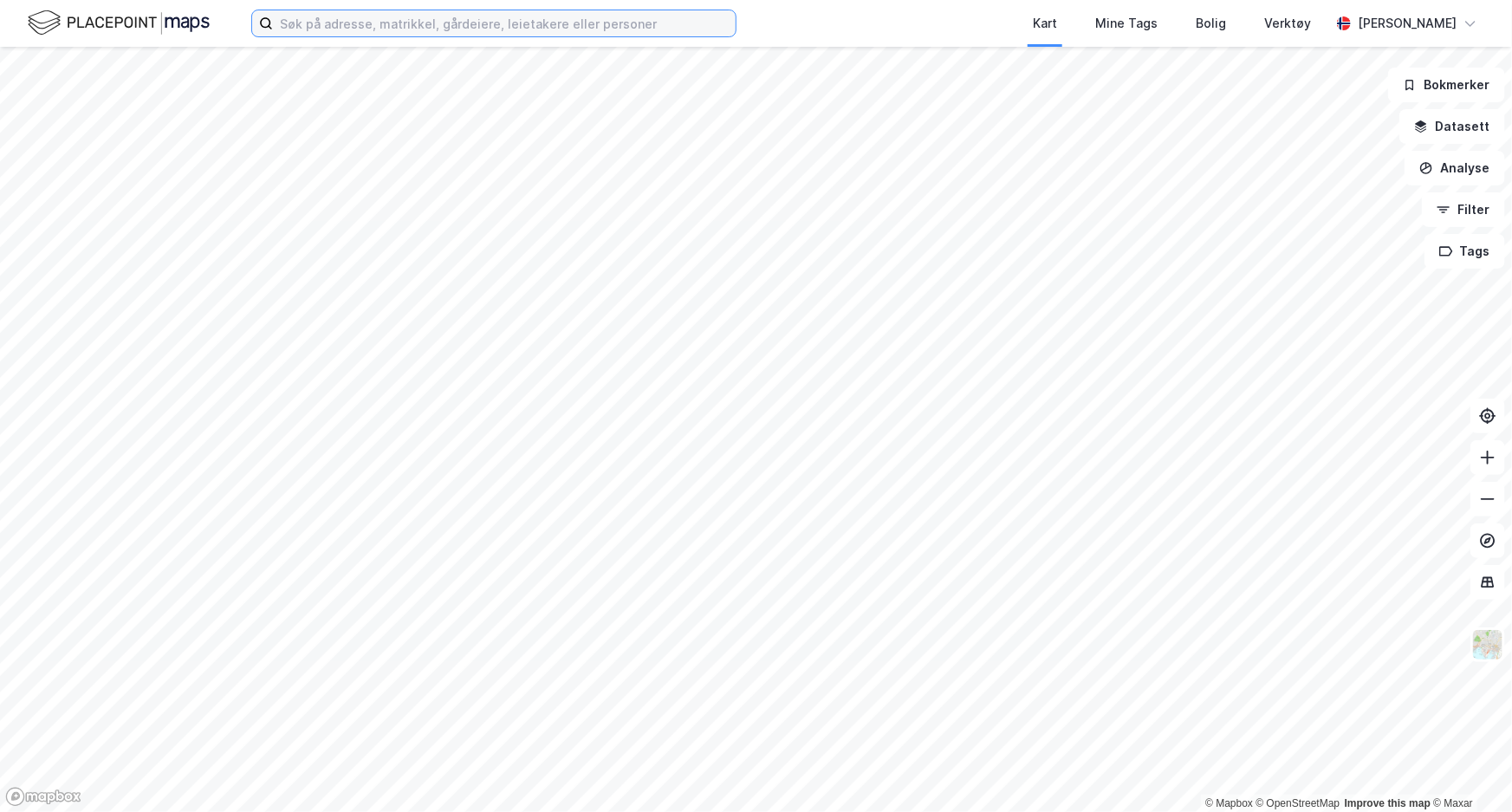
click at [425, 34] on input at bounding box center [503, 23] width 463 height 26
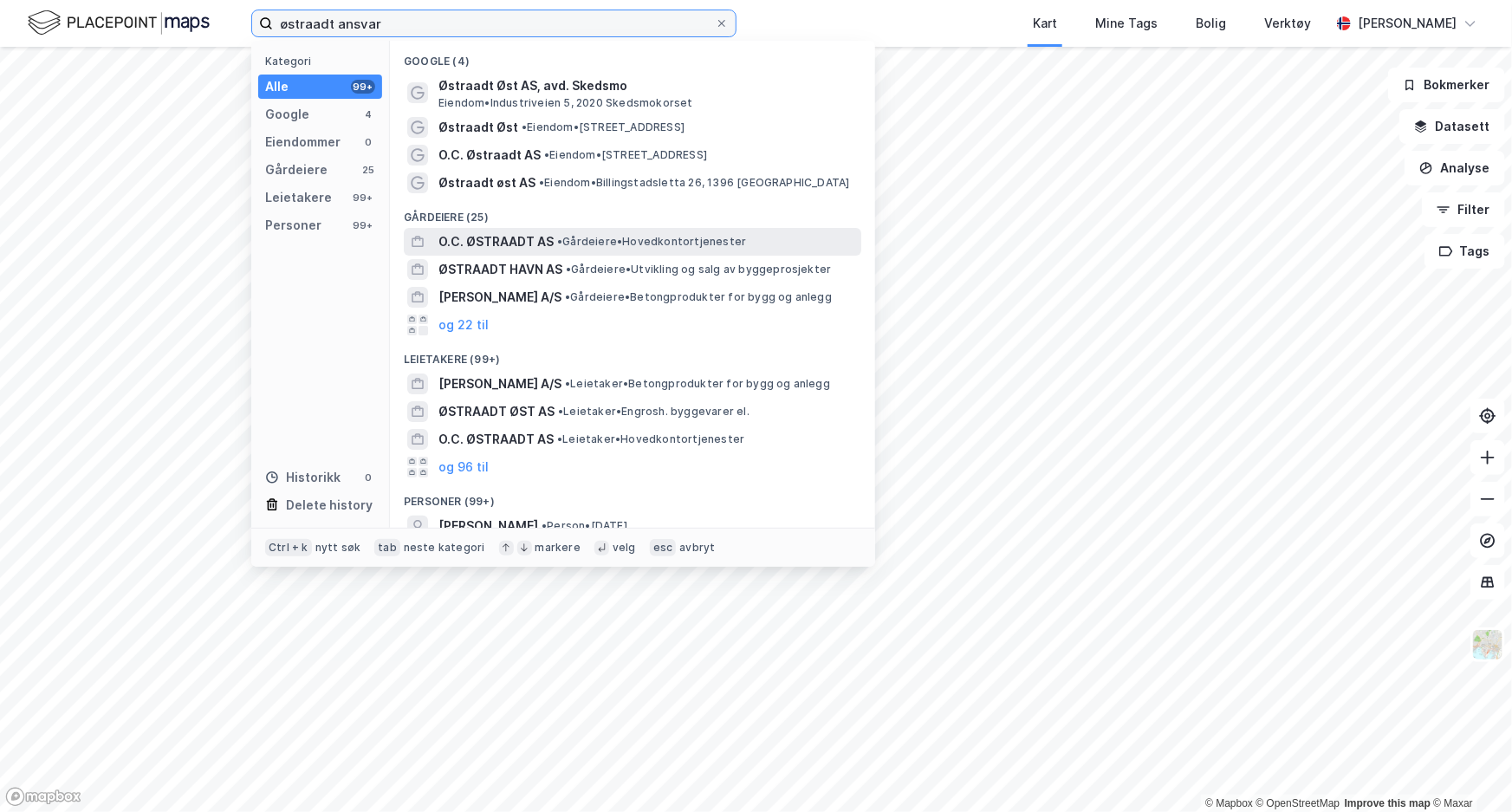
type input "østraadt ansvar"
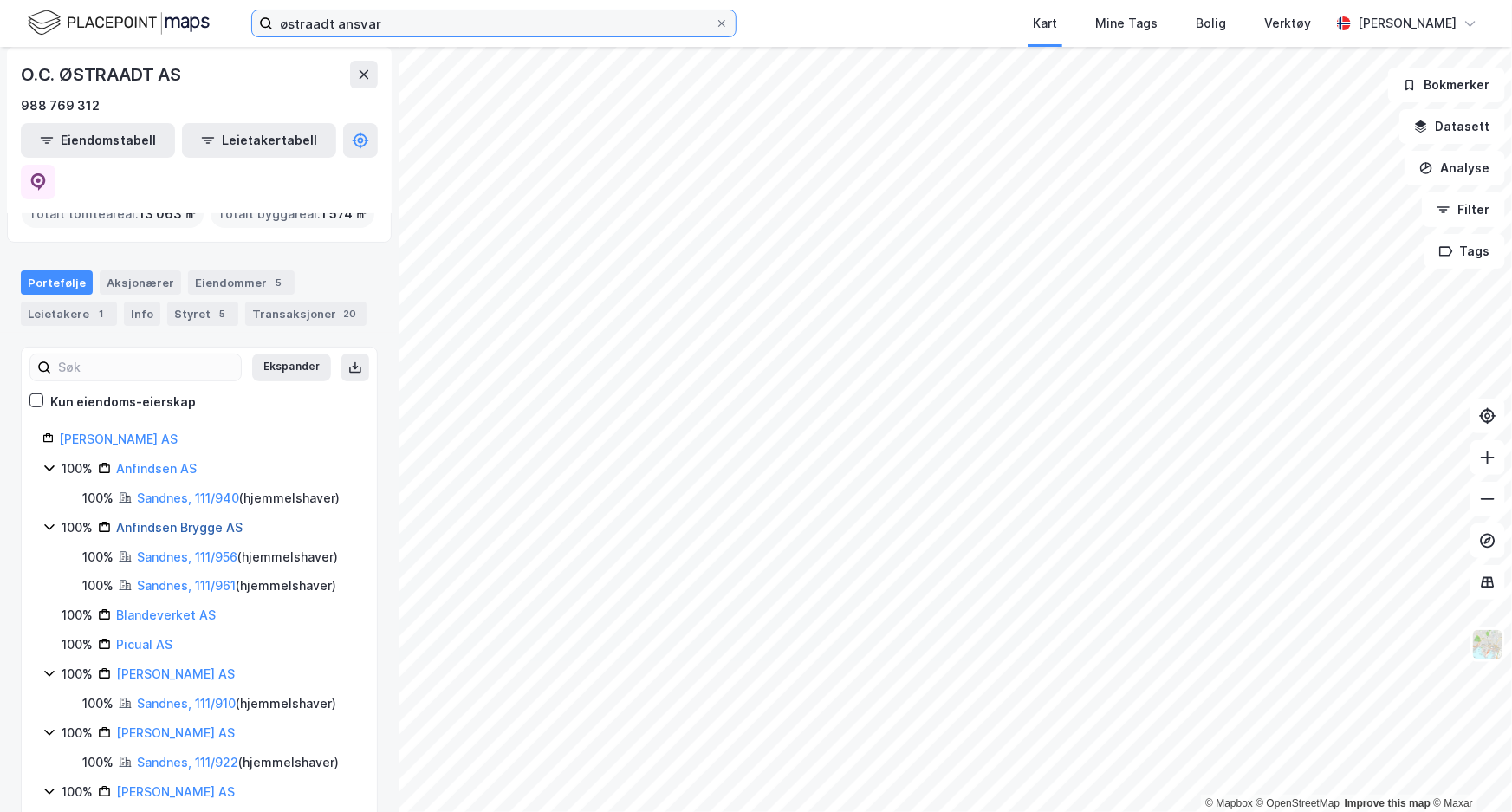
scroll to position [119, 0]
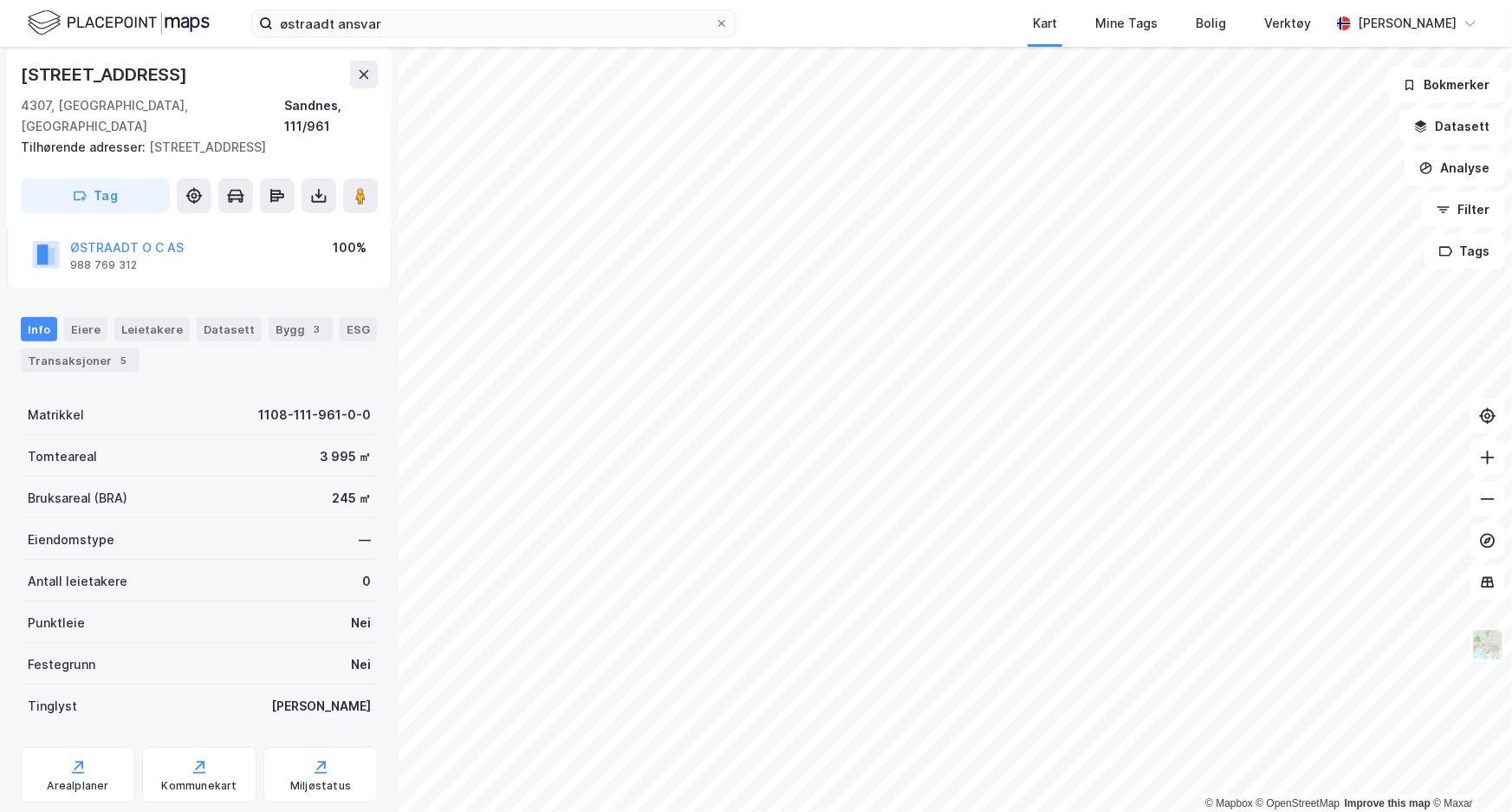
scroll to position [206, 0]
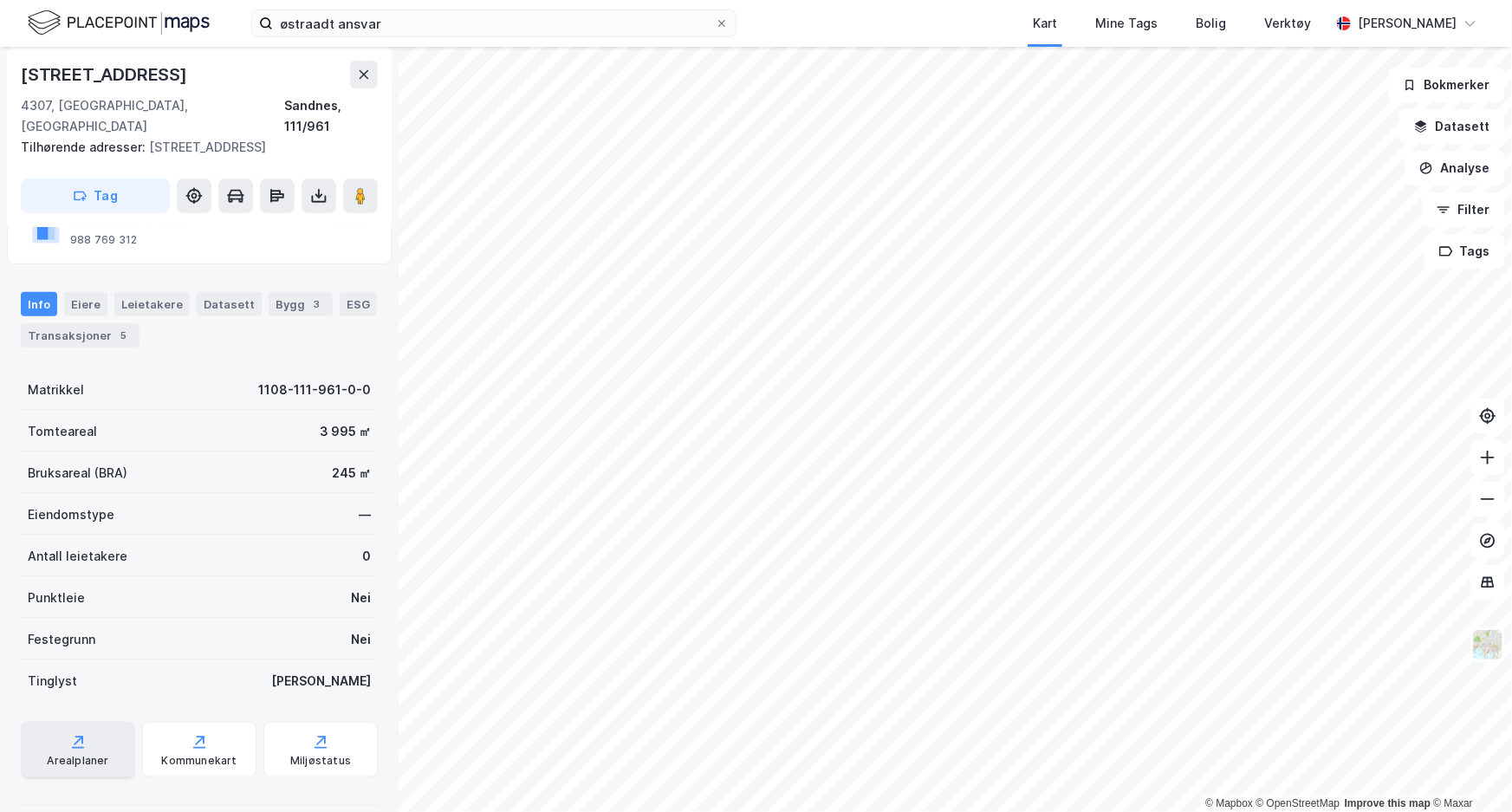
click at [98, 722] on div "Arealplaner" at bounding box center [78, 749] width 114 height 55
